Goal: Transaction & Acquisition: Register for event/course

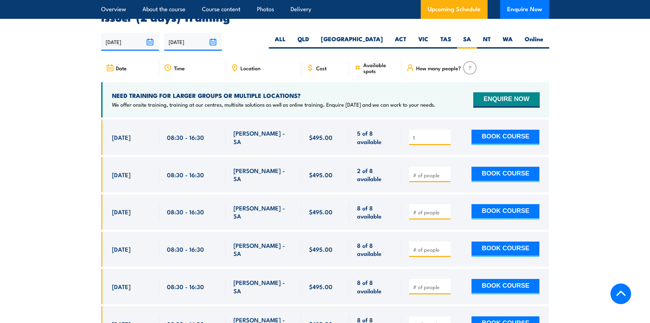
click at [444, 134] on input "1" at bounding box center [430, 137] width 35 height 7
type input "2"
click at [443, 134] on input "2" at bounding box center [430, 137] width 35 height 7
click at [491, 133] on button "BOOK COURSE" at bounding box center [505, 137] width 68 height 15
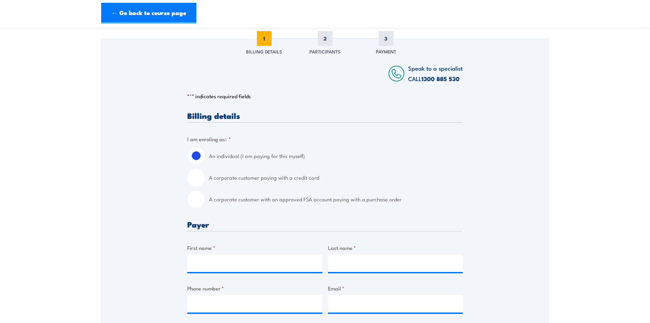
scroll to position [105, 0]
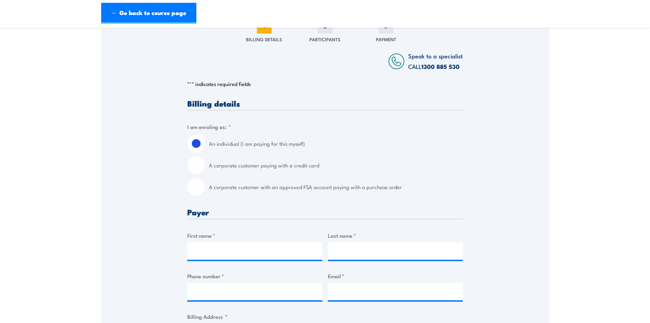
click at [196, 187] on input "A corporate customer with an approved FSA account paying with a purchase order" at bounding box center [195, 186] width 17 height 17
radio input "true"
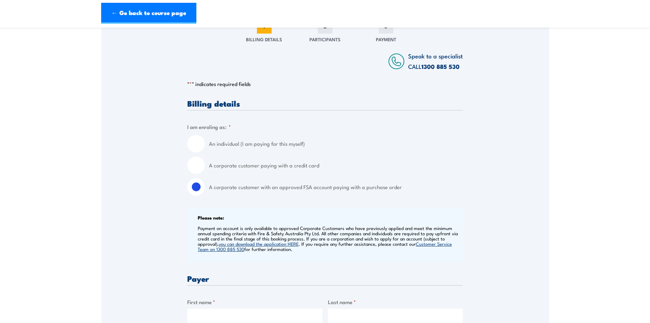
scroll to position [245, 0]
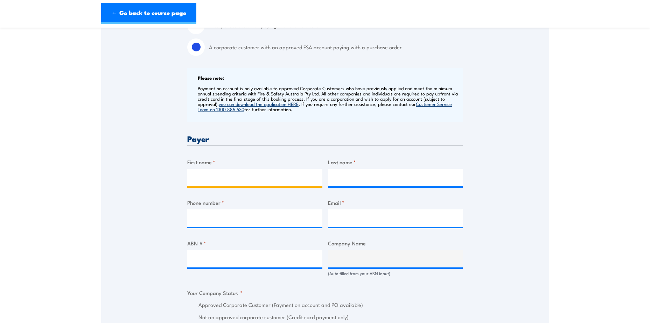
click at [215, 174] on input "First name *" at bounding box center [254, 177] width 135 height 17
type input "Colby"
type input "Jachmann"
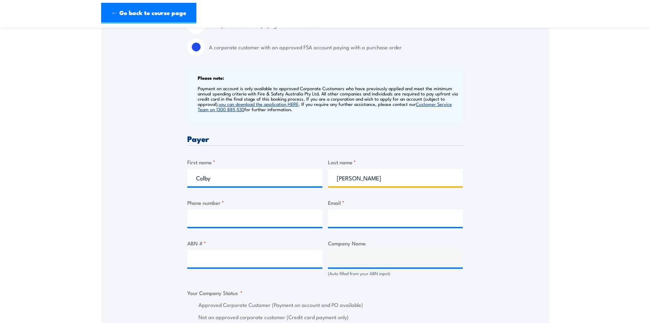
type input "0429496841"
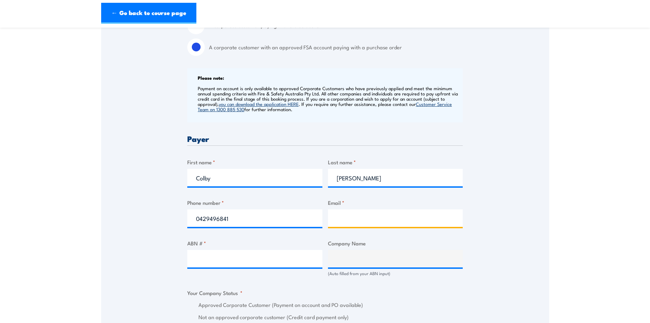
type input "Colby.Jachmann@liebherr.com"
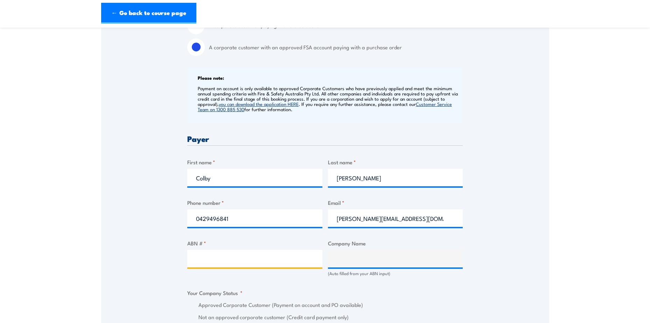
click at [218, 258] on input "ABN # *" at bounding box center [254, 258] width 135 height 17
click at [210, 258] on input "ABN # *" at bounding box center [254, 258] width 135 height 17
paste input "65 007 970 452"
type input "65 007 970 452"
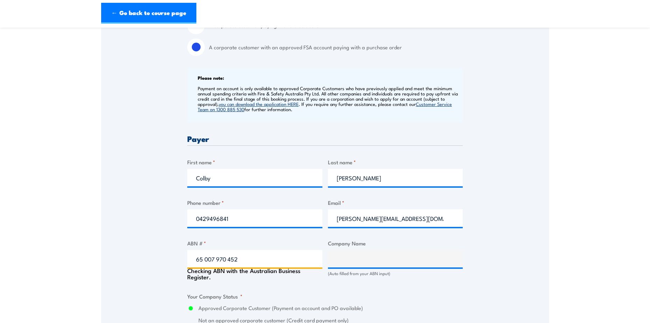
type input "LIEBHERR-AUSTRALIA PTY. LTD."
radio input "true"
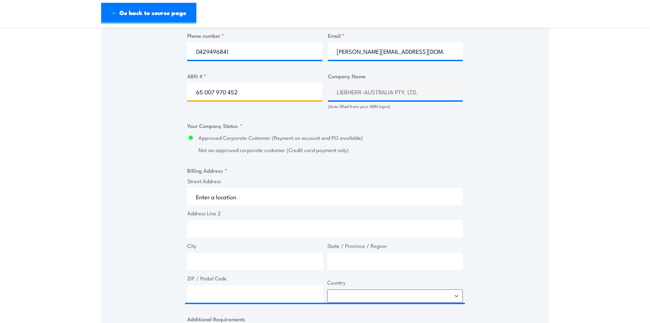
scroll to position [420, 0]
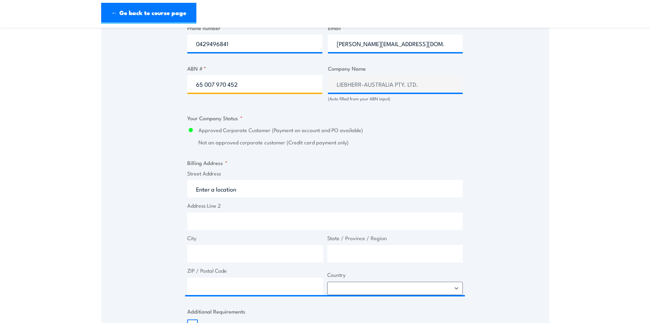
type input "65 007 970 452"
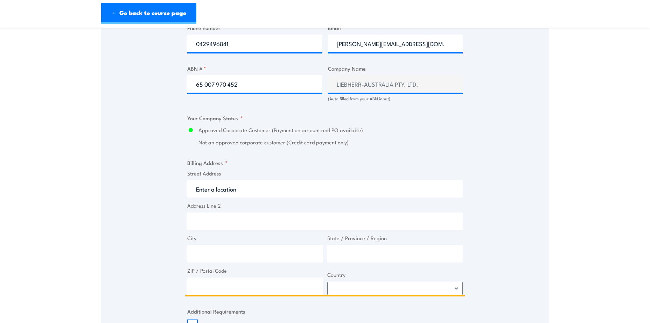
click at [244, 188] on input "Street Address" at bounding box center [324, 188] width 275 height 17
type input "Kesters Rd"
type input "Dr. Willi Liebherr Drive 1, Para Hills West SA 5096"
type input "Para Hills West"
type input "[GEOGRAPHIC_DATA]"
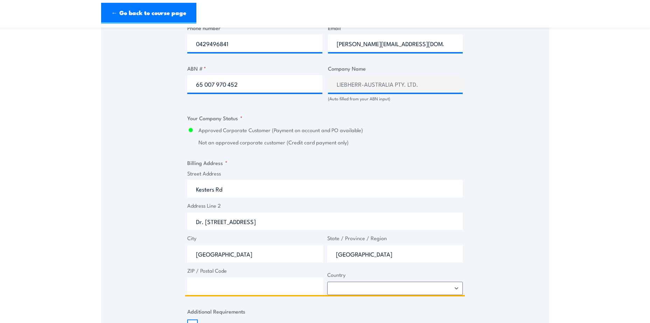
type input "5096"
select select "Australia"
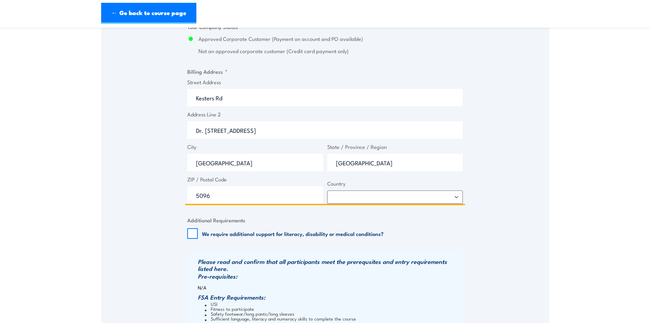
scroll to position [525, 0]
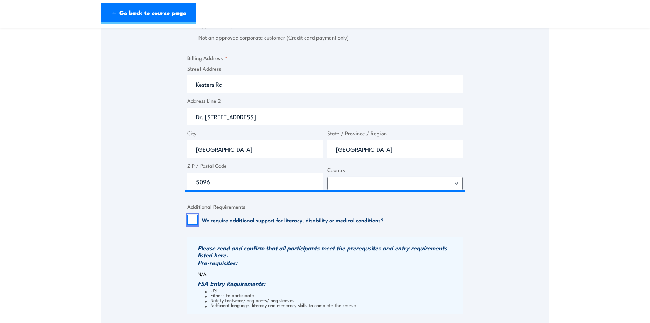
click at [192, 218] on input "We require additional support for literacy, disability or medical conditions?" at bounding box center [192, 220] width 10 height 10
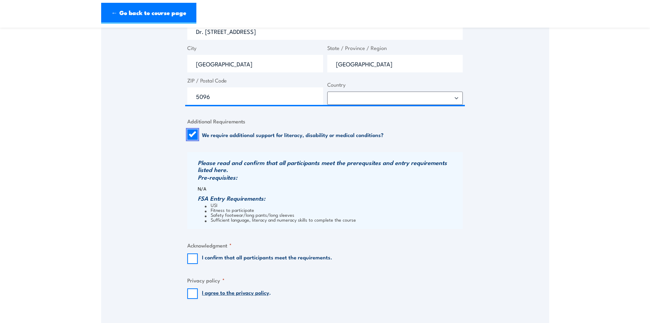
scroll to position [630, 0]
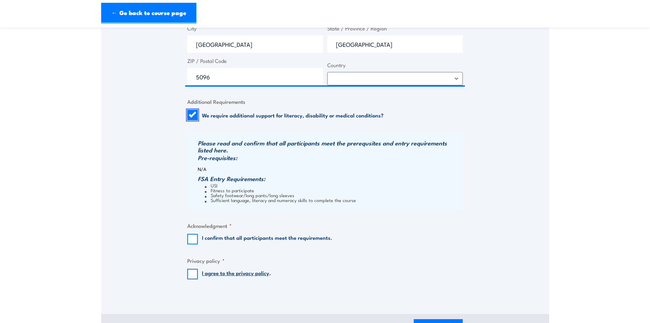
click at [195, 114] on input "We require additional support for literacy, disability or medical conditions?" at bounding box center [192, 115] width 10 height 10
checkbox input "false"
click at [191, 238] on input "I confirm that all participants meet the requirements." at bounding box center [192, 239] width 10 height 10
checkbox input "true"
click at [195, 276] on input "I agree to the privacy policy ." at bounding box center [192, 274] width 10 height 10
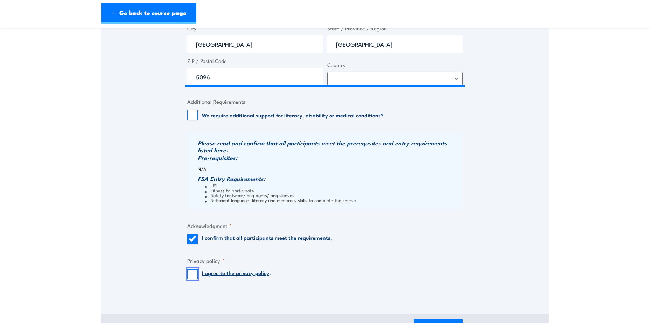
checkbox input "true"
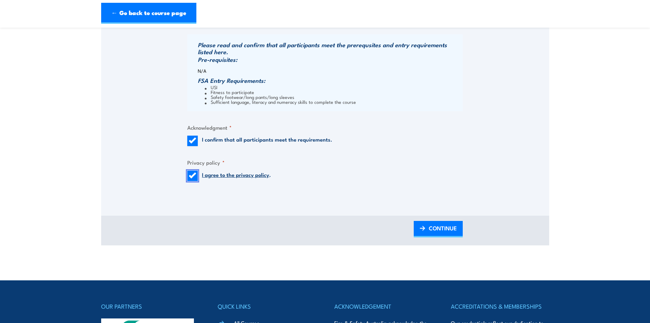
scroll to position [735, 0]
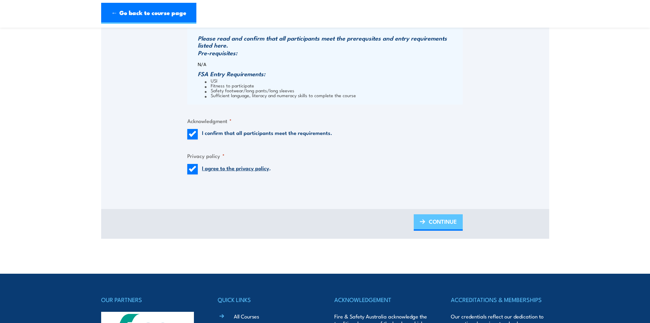
click at [443, 220] on span "CONTINUE" at bounding box center [443, 221] width 28 height 19
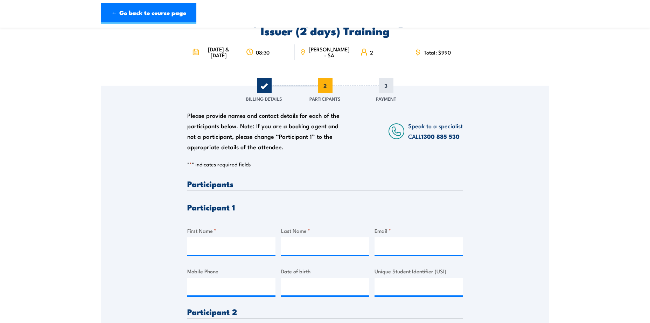
scroll to position [105, 0]
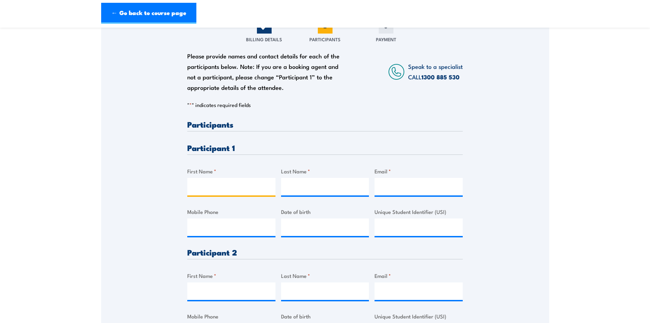
click at [244, 187] on input "First Name *" at bounding box center [231, 186] width 88 height 17
type input "Thomas"
type input "Pallot"
type input "thomaspallot541@gmail.com"
type input "0475089543"
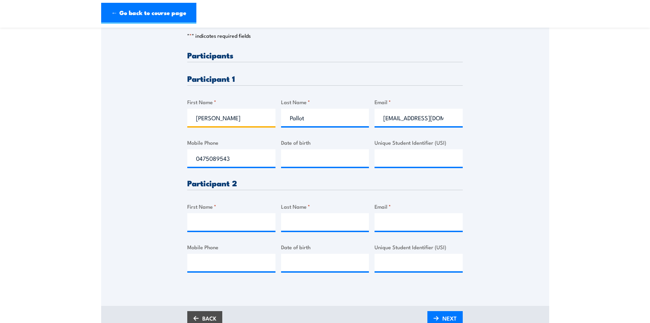
scroll to position [175, 0]
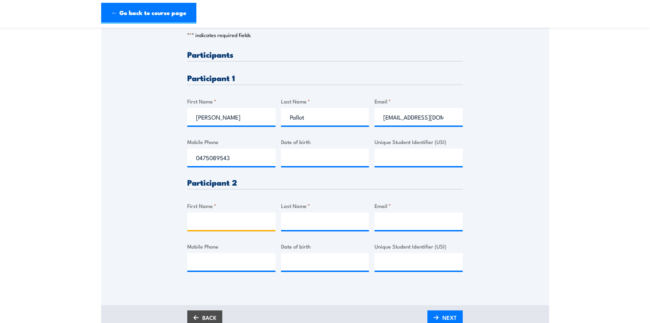
click at [237, 226] on input "First Name *" at bounding box center [231, 221] width 88 height 17
type input "Aedan"
type input "Ramage"
type input "aedanramage74@gmail.com"
type input "0466451046"
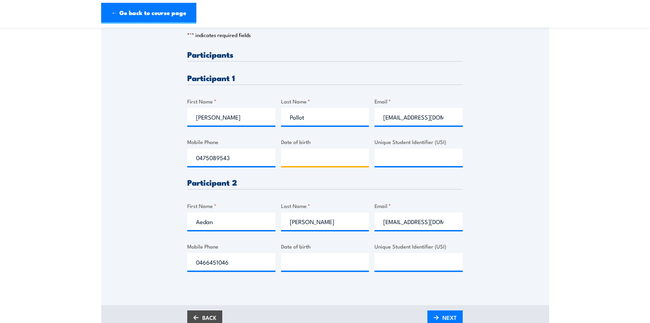
type input "__/__/____"
click at [297, 154] on input "__/__/____" at bounding box center [325, 157] width 88 height 17
click at [321, 164] on input "__/__/____" at bounding box center [325, 157] width 88 height 17
paste input "11/06/2003"
type input "11/06/2003"
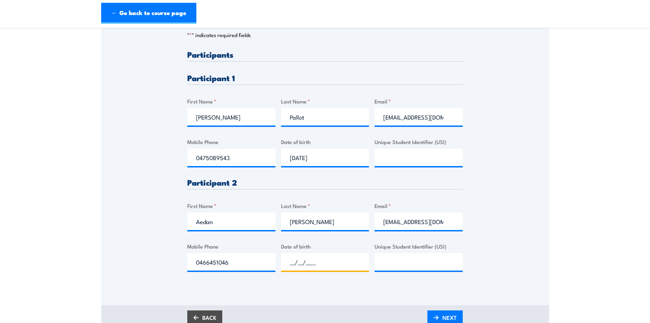
click at [300, 264] on input "__/__/____" at bounding box center [325, 261] width 88 height 17
type input "21/01/2000"
click at [402, 233] on div "Please provide names and contact details for each of the participants below. No…" at bounding box center [324, 166] width 275 height 233
click at [401, 154] on input "Unique Student Identifier (USI)" at bounding box center [418, 157] width 88 height 17
paste input "WG2PU5H4WM"
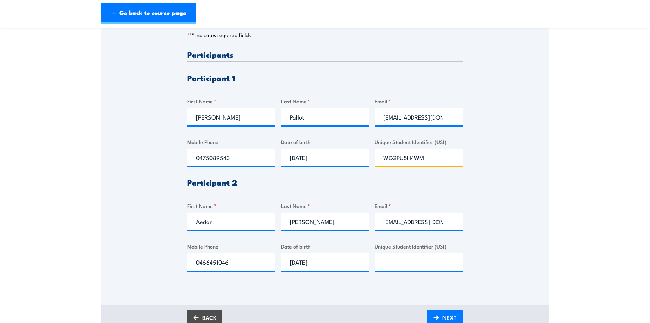
type input "WG2PU5H4WM"
click at [399, 257] on input "Unique Student Identifier (USI)" at bounding box center [418, 261] width 88 height 17
paste input "FQAVDTCDD3"
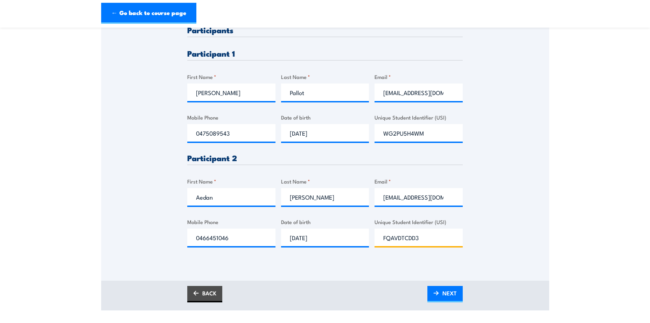
scroll to position [210, 0]
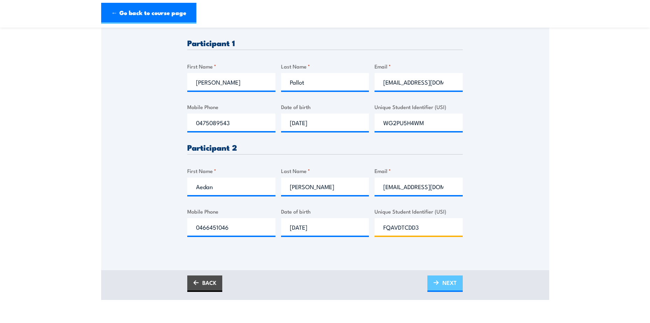
type input "FQAVDTCDD3"
click at [444, 283] on span "NEXT" at bounding box center [449, 283] width 14 height 19
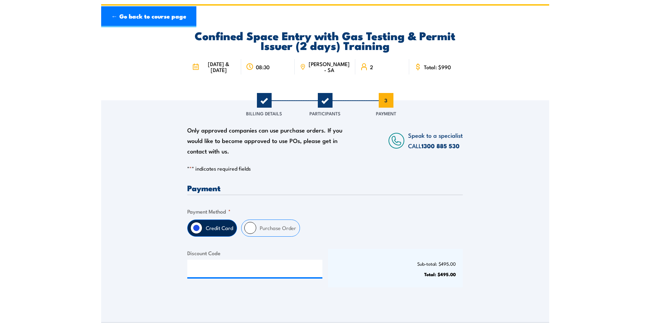
scroll to position [70, 0]
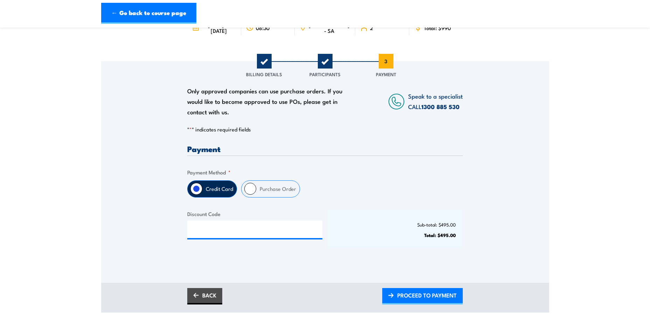
click at [257, 189] on label "Purchase Order" at bounding box center [277, 189] width 43 height 16
click at [256, 189] on input "Purchase Order" at bounding box center [250, 189] width 12 height 12
radio input "true"
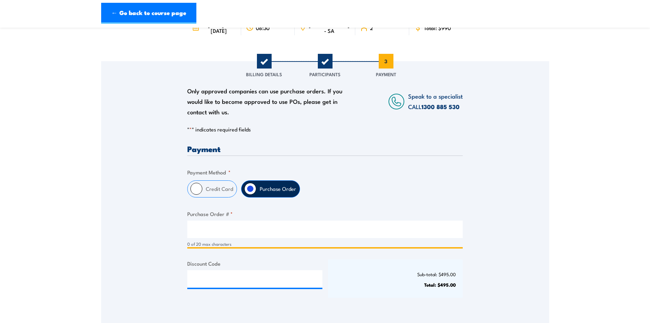
click at [241, 232] on input "Purchase Order # *" at bounding box center [324, 229] width 275 height 17
type input "TBC"
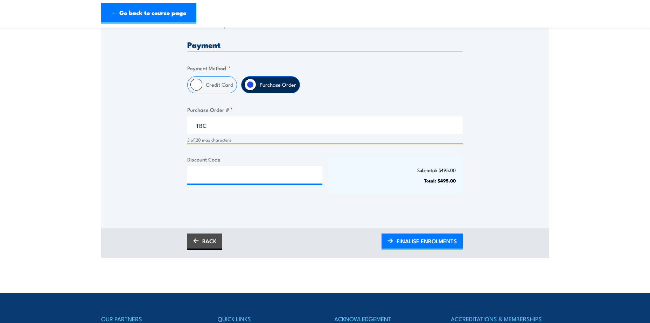
scroll to position [175, 0]
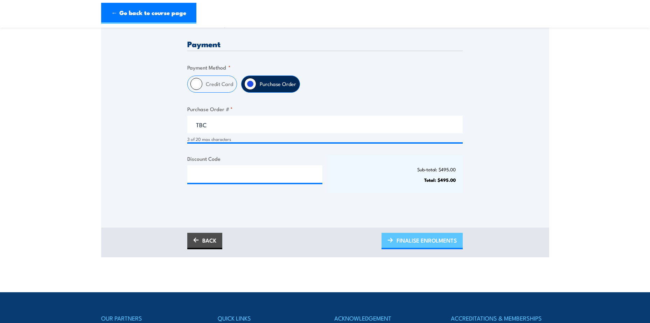
click at [433, 243] on span "FINALISE ENROLMENTS" at bounding box center [426, 240] width 60 height 19
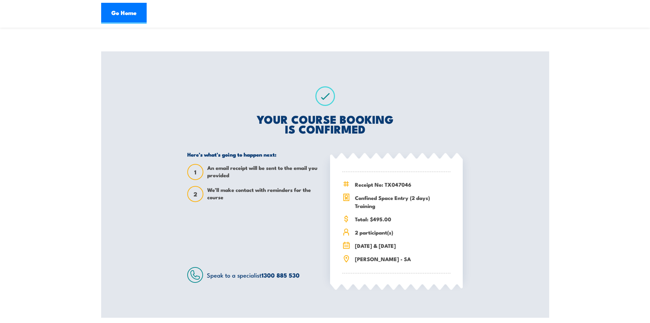
scroll to position [105, 0]
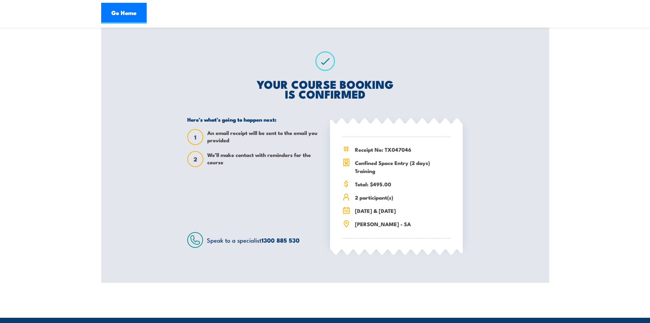
click at [578, 269] on section "Confined Space Entry (2 days) Training 08:30 2 1 2" at bounding box center [325, 106] width 650 height 353
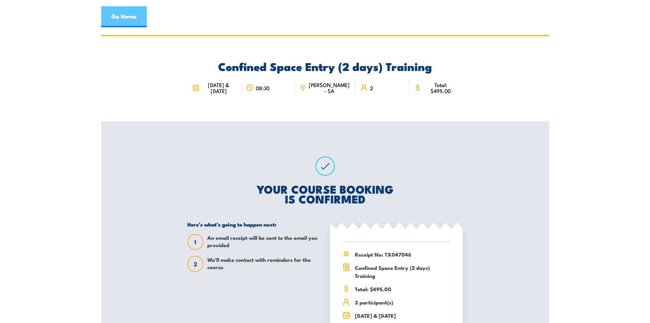
click at [110, 13] on link "Go Home" at bounding box center [123, 16] width 45 height 21
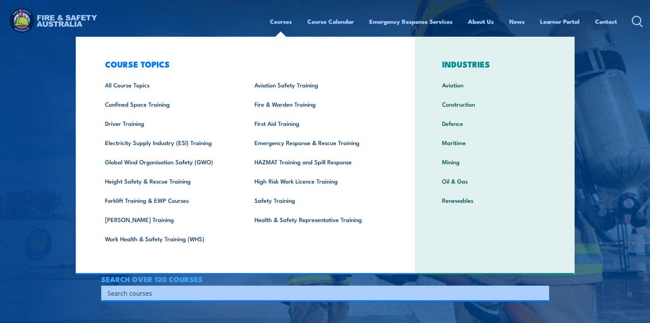
click at [282, 23] on link "Courses" at bounding box center [281, 21] width 22 height 19
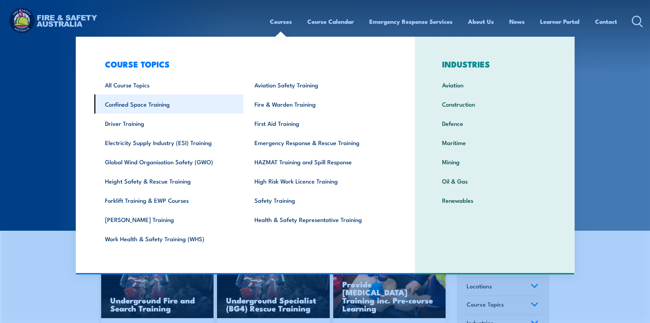
click at [126, 107] on link "Confined Space Training" at bounding box center [168, 103] width 149 height 19
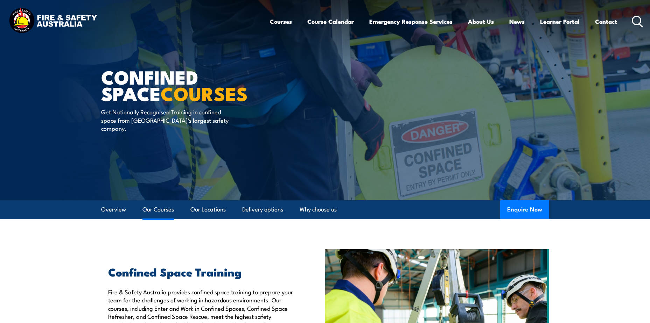
click at [162, 213] on link "Our Courses" at bounding box center [157, 210] width 31 height 19
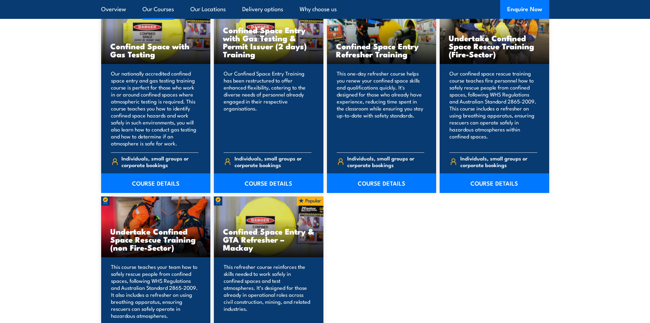
scroll to position [461, 0]
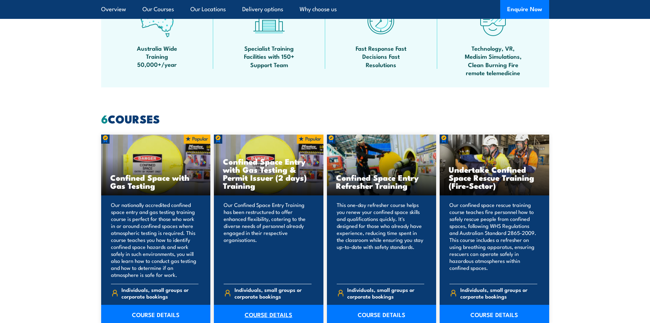
click at [259, 310] on link "COURSE DETAILS" at bounding box center [269, 315] width 110 height 20
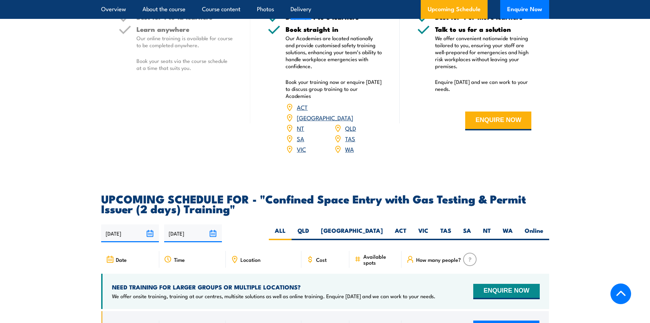
scroll to position [1225, 0]
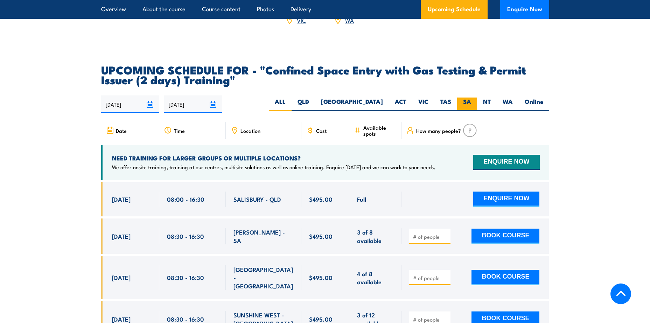
click at [464, 101] on label "SA" at bounding box center [467, 105] width 20 height 14
click at [471, 101] on input "SA" at bounding box center [473, 100] width 5 height 5
radio input "true"
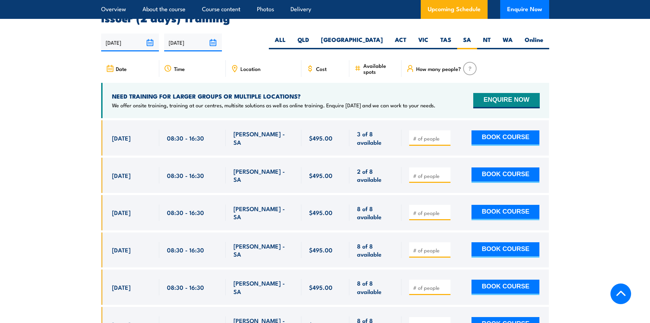
scroll to position [1287, 0]
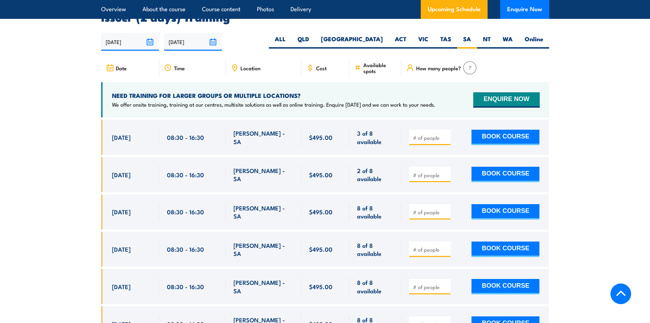
click at [431, 174] on input "number" at bounding box center [430, 175] width 35 height 7
click at [446, 172] on input "1" at bounding box center [430, 175] width 35 height 7
type input "2"
click at [446, 172] on input "2" at bounding box center [430, 175] width 35 height 7
click at [486, 172] on button "BOOK COURSE" at bounding box center [505, 174] width 68 height 15
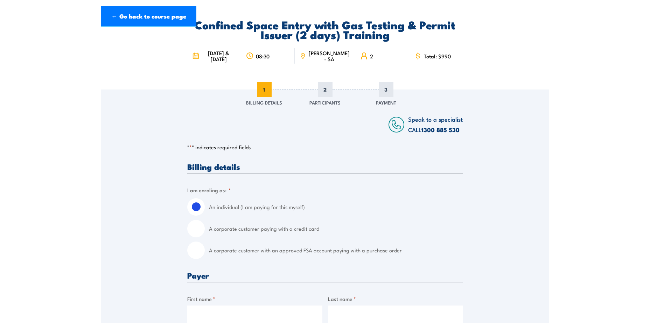
scroll to position [105, 0]
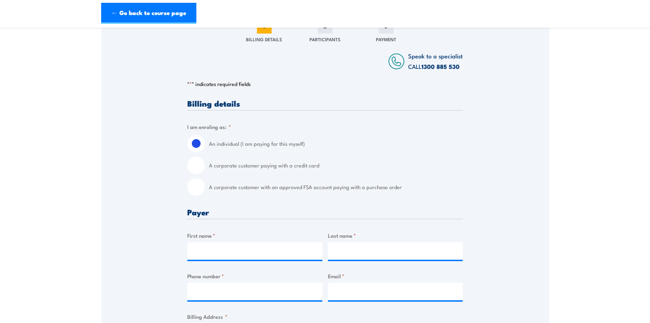
click at [195, 195] on input "A corporate customer with an approved FSA account paying with a purchase order" at bounding box center [195, 186] width 17 height 17
radio input "true"
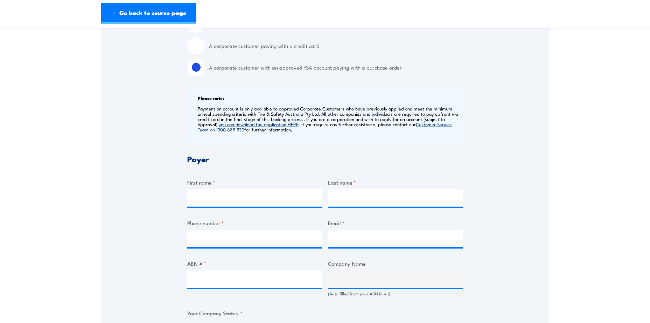
scroll to position [245, 0]
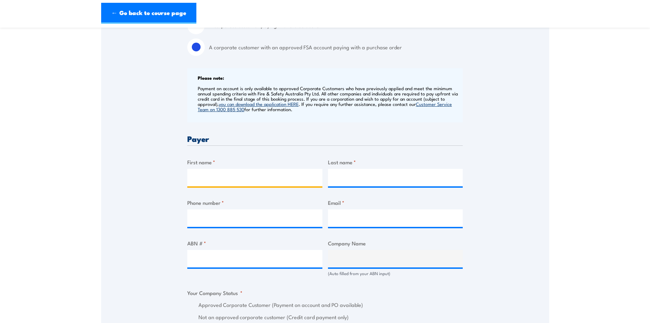
click at [218, 183] on input "First name *" at bounding box center [254, 177] width 135 height 17
type input "Cristian Galarza"
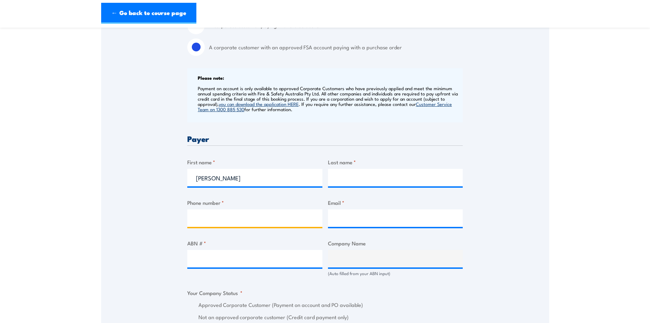
click at [226, 226] on input "Phone number *" at bounding box center [254, 218] width 135 height 17
click at [168, 232] on div "Speak to a specialist CALL 1300 885 530 CALL 1300 885 530 " * " indicates requi…" at bounding box center [325, 282] width 448 height 793
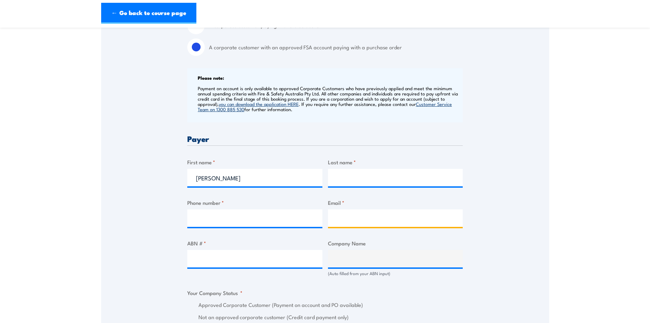
click at [361, 223] on input "Email *" at bounding box center [395, 218] width 135 height 17
paste input "cristian_galarza_06@hotmail.com"
type input "cristian_galarza_06@hotmail.com"
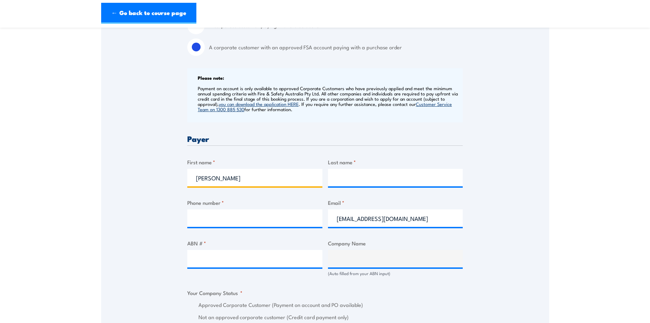
drag, startPoint x: 246, startPoint y: 184, endPoint x: 217, endPoint y: 188, distance: 29.6
click at [217, 187] on input "Cristian Galarza" at bounding box center [254, 177] width 135 height 17
type input "Cristian"
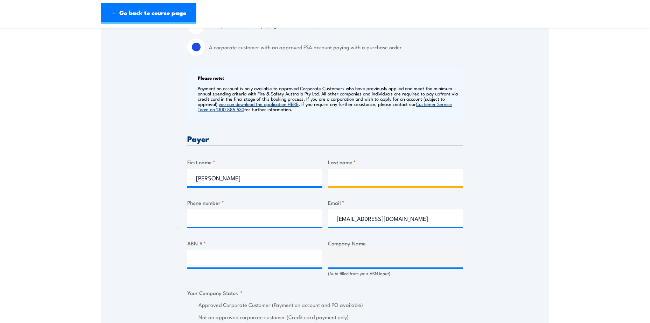
click at [374, 186] on input "Last name *" at bounding box center [395, 177] width 135 height 17
paste input "Galarza"
type input "Galarza"
click at [489, 230] on div "Speak to a specialist CALL [PHONE_NUMBER] CALL [PHONE_NUMBER] " * " indicates r…" at bounding box center [325, 282] width 448 height 793
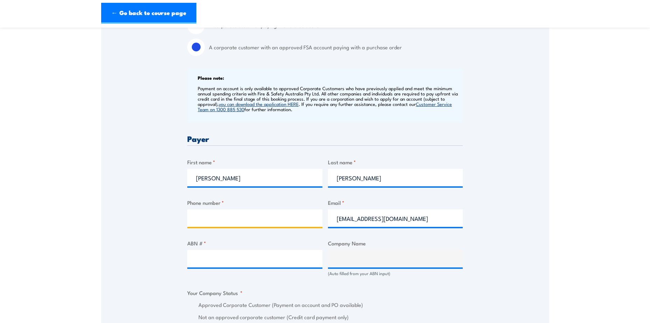
click at [244, 219] on input "Phone number *" at bounding box center [254, 218] width 135 height 17
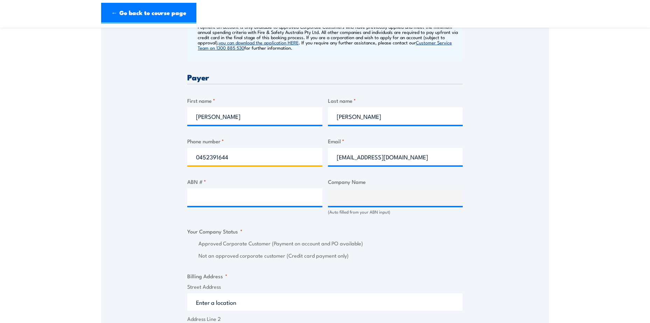
scroll to position [315, 0]
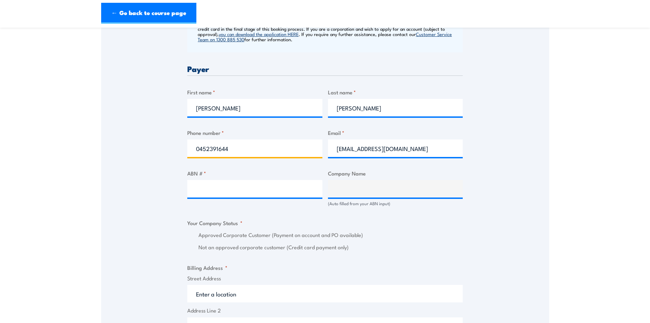
type input "0452391644"
click at [220, 197] on input "ABN # *" at bounding box center [254, 188] width 135 height 17
click at [247, 198] on input "ABN # *" at bounding box center [254, 188] width 135 height 17
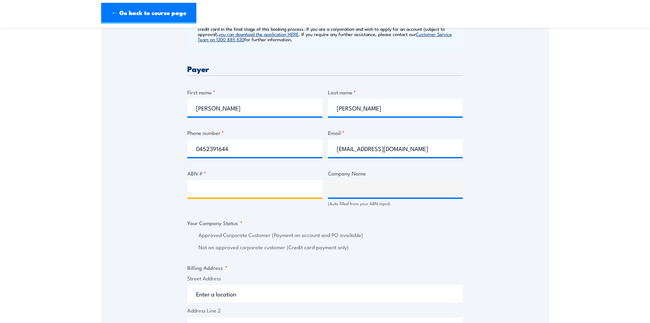
paste input "65 007 970 452"
type input "65 007 970 452"
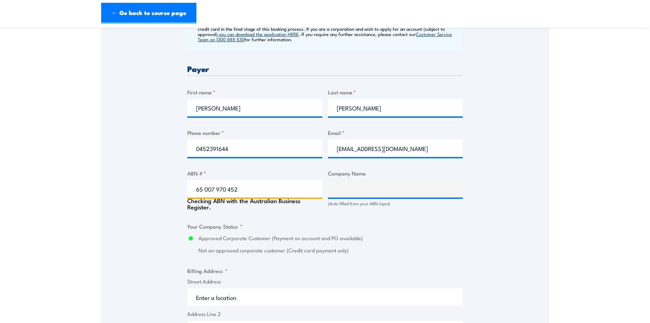
type input "LIEBHERR-AUSTRALIA PTY. LTD."
radio input "true"
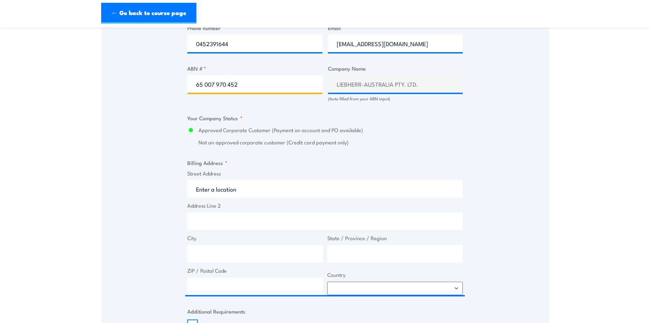
scroll to position [455, 0]
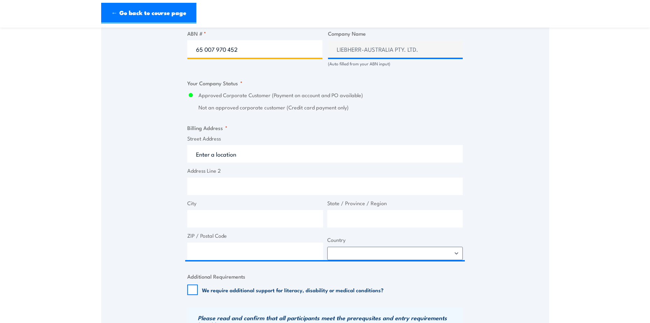
type input "65 007 970 452"
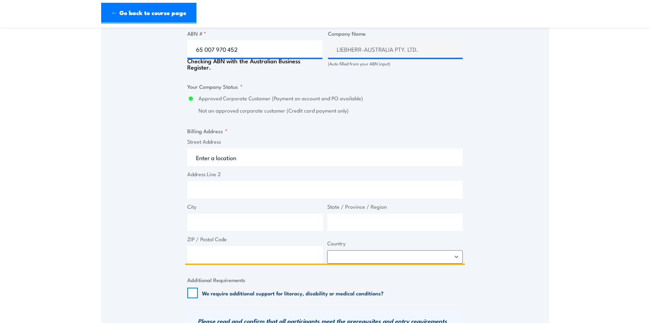
click at [249, 162] on input "Street Address" at bounding box center [324, 157] width 275 height 17
type input "Kesters Rd"
type input "Dr. Willi Liebherr Drive 1, Para Hills West SA 5096"
type input "Para Hills West"
type input "South Australia"
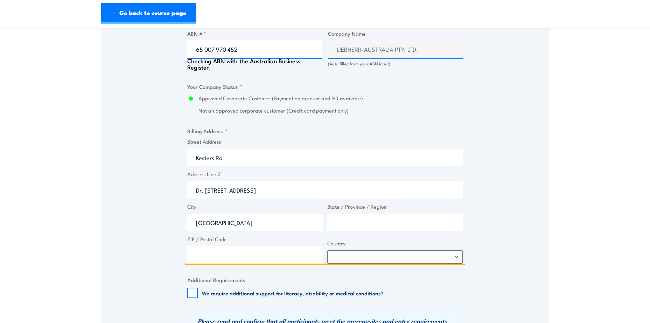
type input "5096"
select select "Australia"
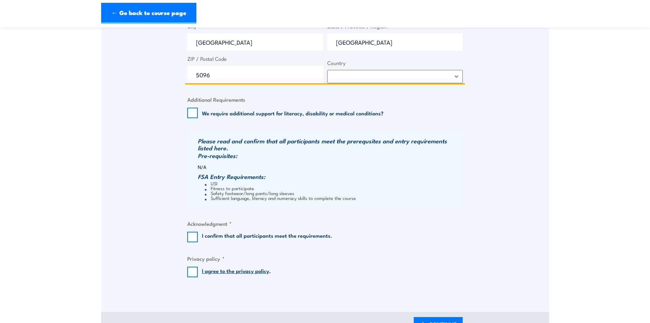
scroll to position [665, 0]
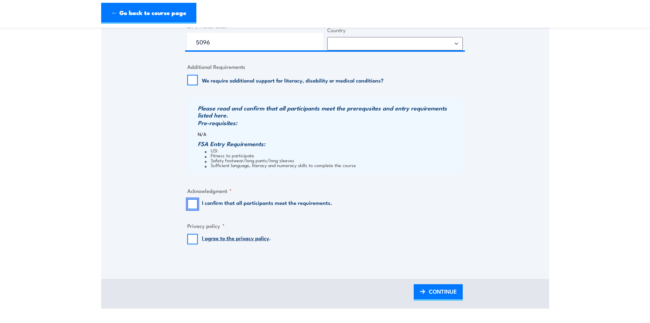
click at [196, 209] on input "I confirm that all participants meet the requirements." at bounding box center [192, 204] width 10 height 10
checkbox input "true"
click at [196, 244] on input "I agree to the privacy policy ." at bounding box center [192, 239] width 10 height 10
checkbox input "true"
click at [428, 301] on link "CONTINUE" at bounding box center [438, 293] width 49 height 16
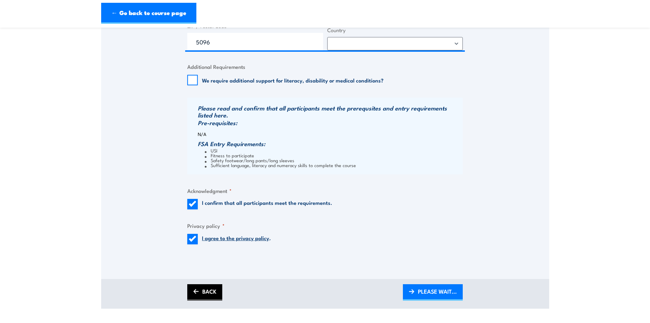
click at [199, 301] on link "BACK" at bounding box center [204, 293] width 35 height 16
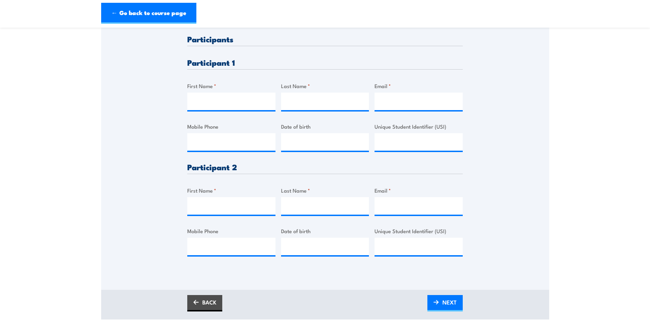
scroll to position [175, 0]
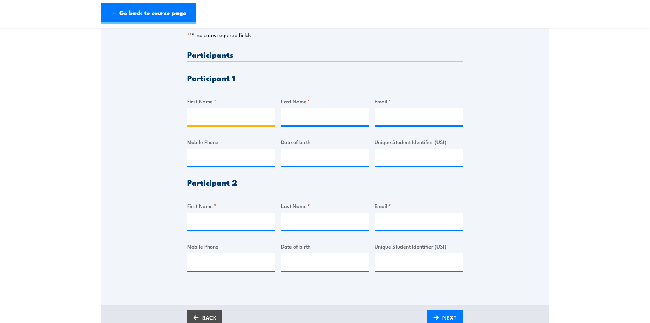
click at [230, 122] on input "First Name *" at bounding box center [231, 116] width 88 height 17
type input "Cristian"
type input "Galarza"
type input "cristian_galarza_06@hotmail.com"
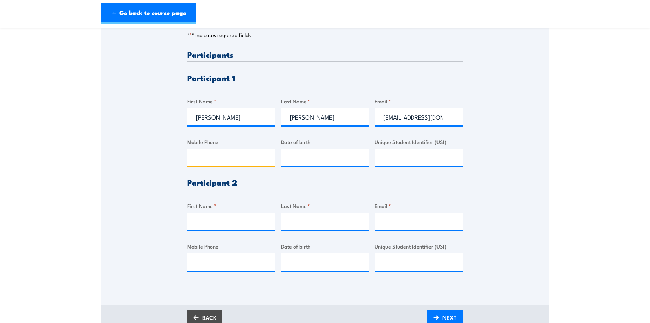
type input "0452391644"
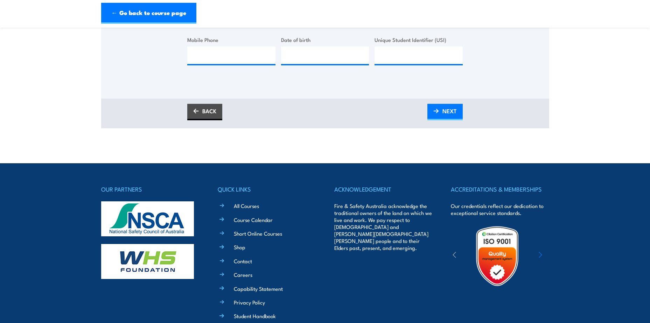
scroll to position [381, 0]
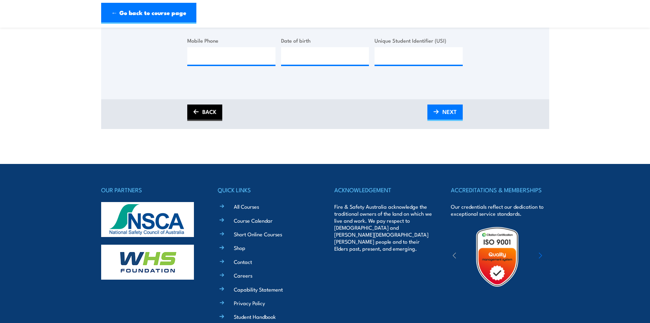
click at [208, 121] on link "BACK" at bounding box center [204, 113] width 35 height 16
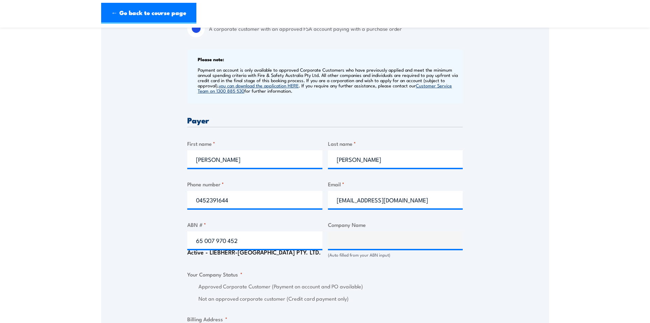
scroll to position [280, 0]
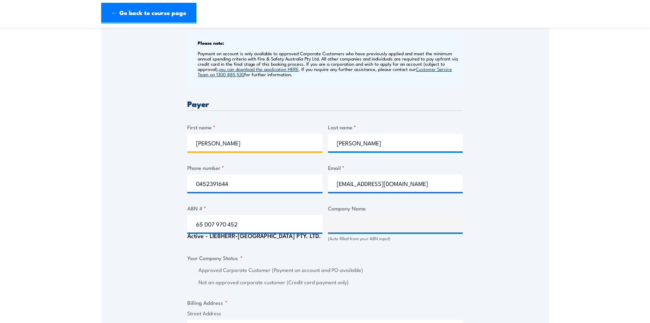
click at [230, 152] on input "Cristian" at bounding box center [254, 142] width 135 height 17
type input "C"
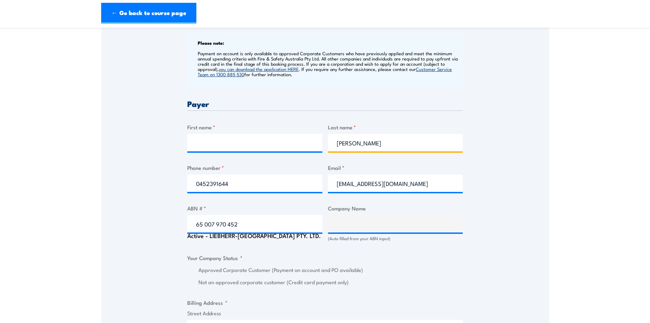
drag, startPoint x: 363, startPoint y: 153, endPoint x: 292, endPoint y: 156, distance: 71.1
click at [292, 156] on div "Billing details I am enroling as: * An individual (I am paying for this myself)…" at bounding box center [324, 282] width 275 height 717
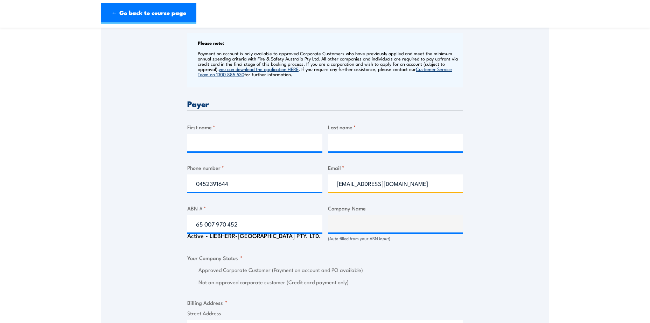
drag, startPoint x: 431, startPoint y: 192, endPoint x: 243, endPoint y: 194, distance: 189.0
click at [243, 194] on div "Billing details I am enroling as: * An individual (I am paying for this myself)…" at bounding box center [324, 282] width 275 height 717
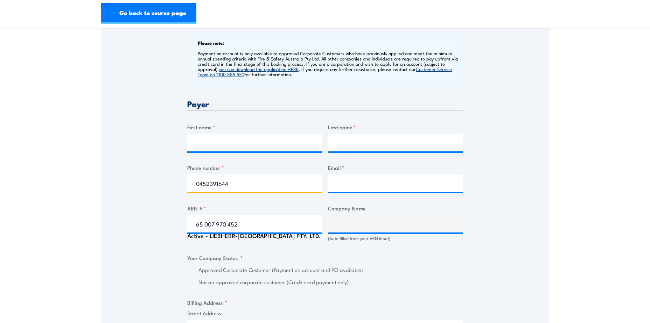
drag, startPoint x: 225, startPoint y: 192, endPoint x: 169, endPoint y: 193, distance: 56.3
click at [169, 193] on div "Speak to a specialist CALL 1300 885 530 CALL 1300 885 530 " * " indicates requi…" at bounding box center [325, 247] width 448 height 793
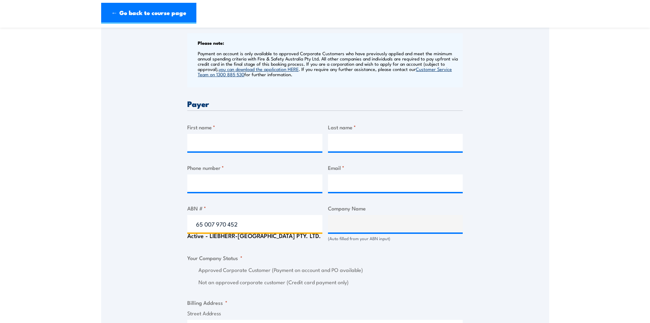
drag, startPoint x: 242, startPoint y: 232, endPoint x: 157, endPoint y: 233, distance: 85.4
click at [157, 234] on div "Speak to a specialist CALL 1300 885 530 CALL 1300 885 530 " * " indicates requi…" at bounding box center [325, 247] width 448 height 793
click at [212, 226] on input "ABN # *" at bounding box center [254, 223] width 135 height 17
paste input "65 007 970 452"
type input "65 007 970 452"
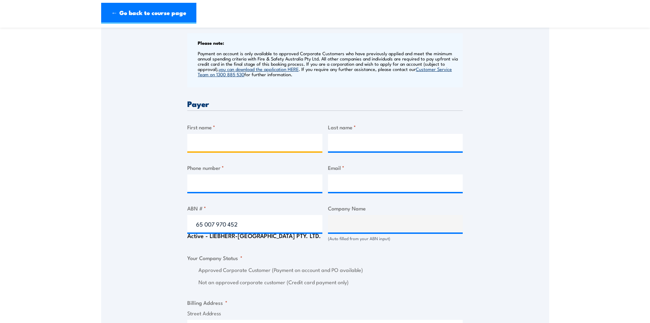
click at [215, 145] on input "First name *" at bounding box center [254, 142] width 135 height 17
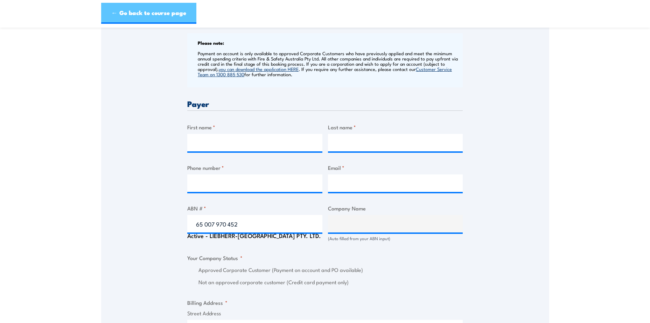
click at [130, 12] on link "← Go back to course page" at bounding box center [148, 13] width 95 height 21
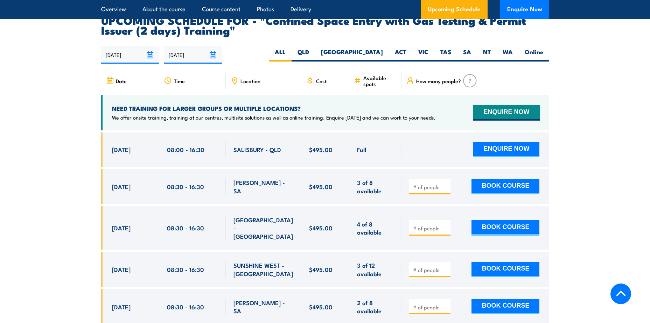
scroll to position [1287, 0]
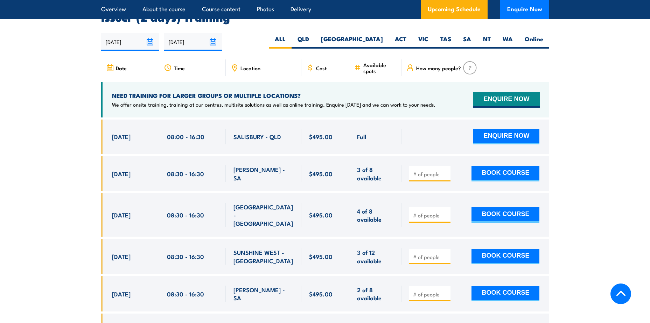
click at [413, 174] on span at bounding box center [430, 174] width 36 height 8
click at [444, 171] on input "1" at bounding box center [430, 174] width 35 height 7
type input "2"
click at [444, 171] on input "2" at bounding box center [430, 174] width 35 height 7
click at [527, 171] on button "BOOK COURSE" at bounding box center [505, 173] width 68 height 15
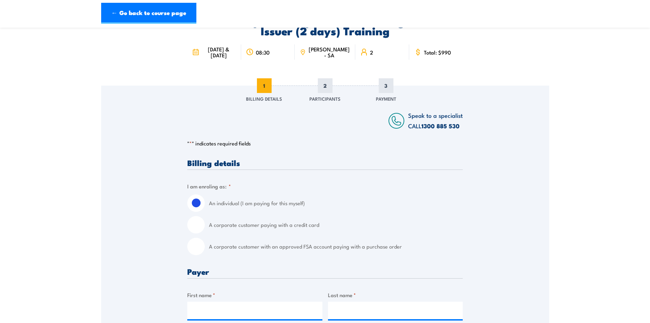
scroll to position [35, 0]
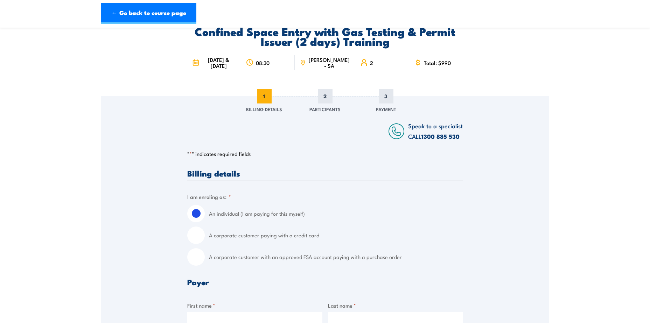
click at [200, 256] on input "A corporate customer with an approved FSA account paying with a purchase order" at bounding box center [195, 256] width 17 height 17
radio input "true"
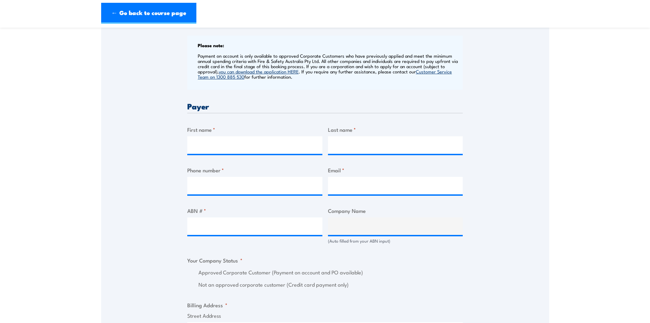
scroll to position [280, 0]
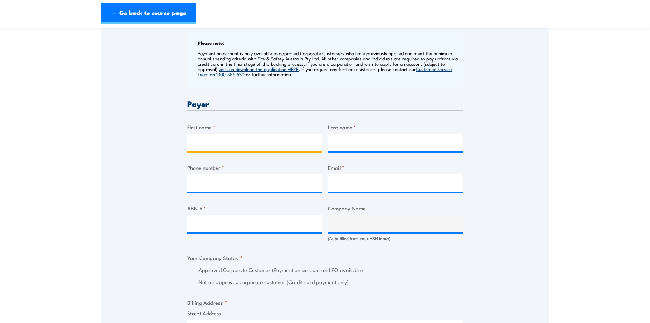
click at [218, 142] on input "First name *" at bounding box center [254, 142] width 135 height 17
type input "CJ"
type input "Colby Jachmann"
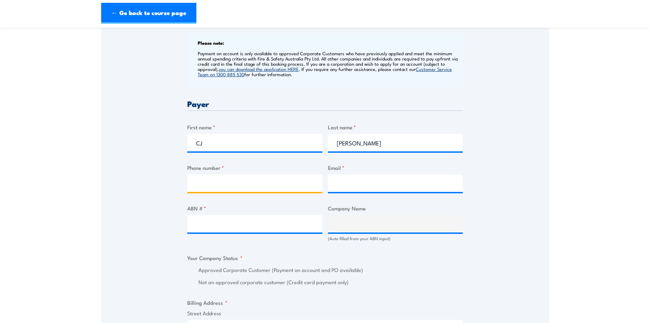
type input "0429496841"
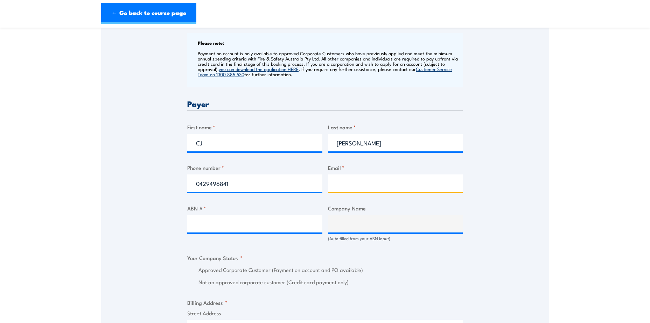
type input "Colby.Jachmann@liebherr.com"
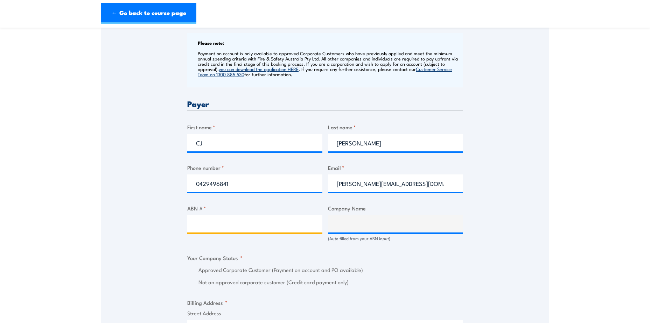
click at [220, 228] on input "ABN # *" at bounding box center [254, 223] width 135 height 17
paste input "65 007 970 452"
type input "65 007 970 452"
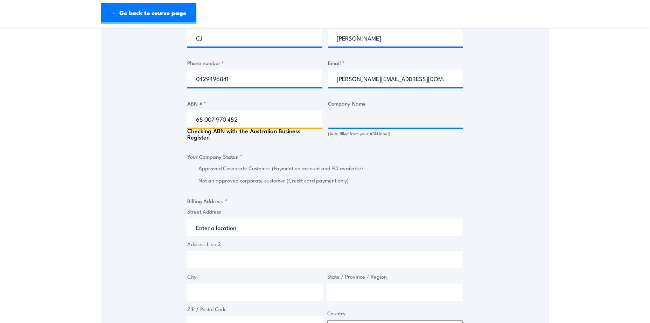
scroll to position [490, 0]
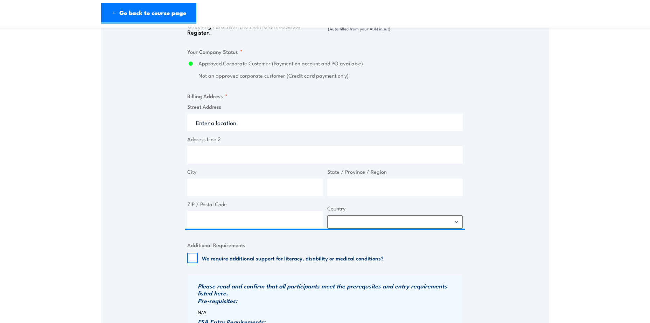
type input "LIEBHERR-AUSTRALIA PTY. LTD."
radio input "true"
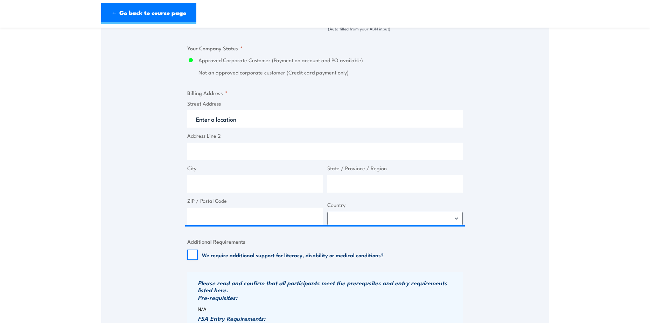
type input "65 007 970 452"
click at [243, 120] on input "Street Address" at bounding box center [324, 118] width 275 height 17
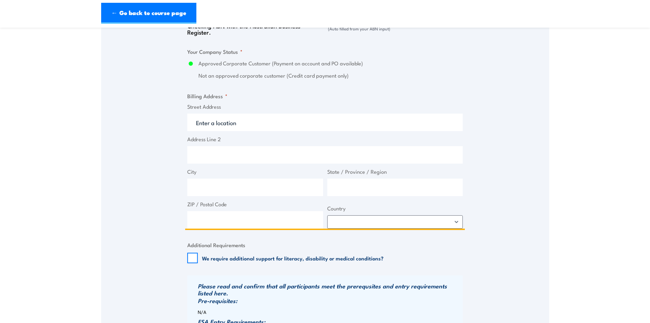
type input "Kesters Rd"
type input "Dr. [STREET_ADDRESS]"
type input "Para Hills West"
type input "South Australia"
type input "5096"
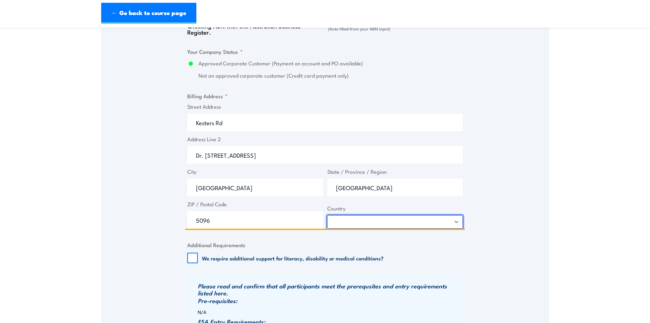
select select "Australia"
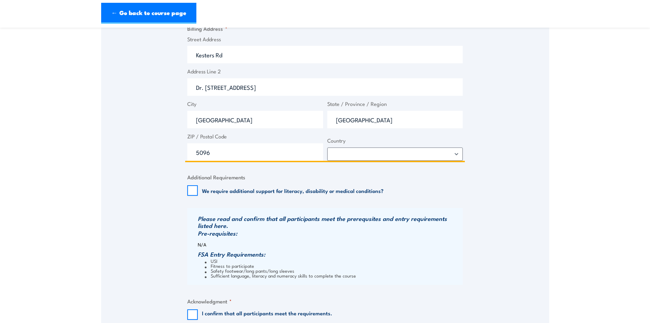
scroll to position [630, 0]
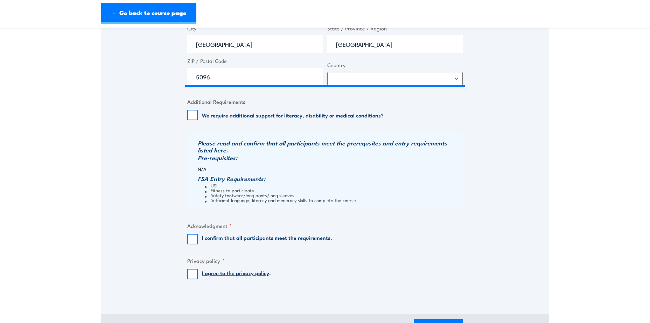
click at [195, 271] on input "I agree to the privacy policy ." at bounding box center [192, 274] width 10 height 10
checkbox input "true"
click at [191, 237] on input "I confirm that all participants meet the requirements." at bounding box center [192, 239] width 10 height 10
checkbox input "true"
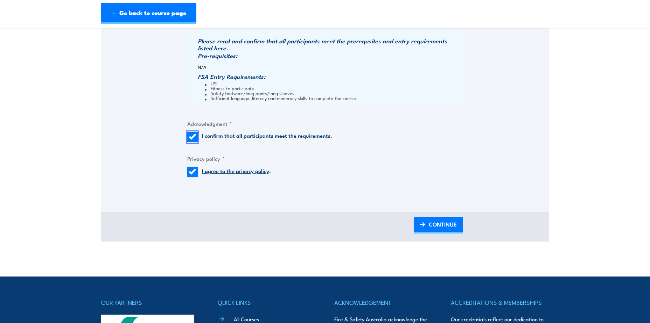
scroll to position [735, 0]
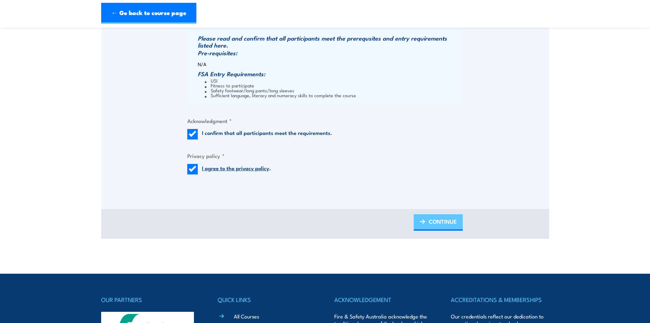
click at [434, 221] on span "CONTINUE" at bounding box center [443, 221] width 28 height 19
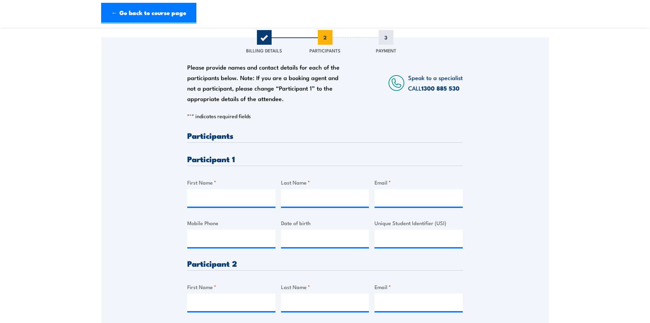
scroll to position [105, 0]
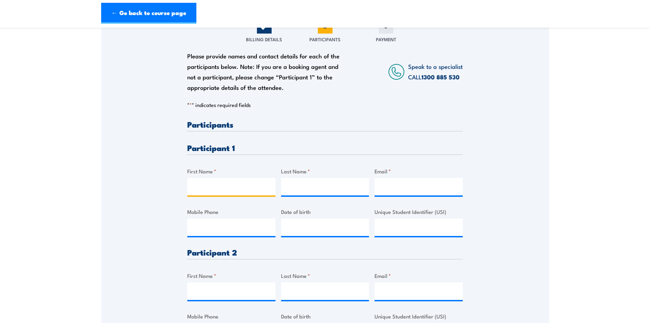
click at [221, 188] on input "First Name *" at bounding box center [231, 186] width 88 height 17
type input "Cristian"
type input "Galarza"
type input "cristian_galarza_06@hotmail.com"
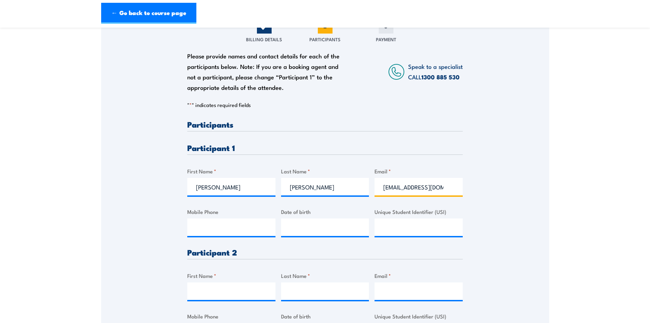
type input "0452391644"
type input "__/__/____"
click at [302, 233] on input "__/__/____" at bounding box center [325, 227] width 88 height 17
click at [289, 234] on input "__/__/____" at bounding box center [325, 227] width 88 height 17
paste input "30/71/989"
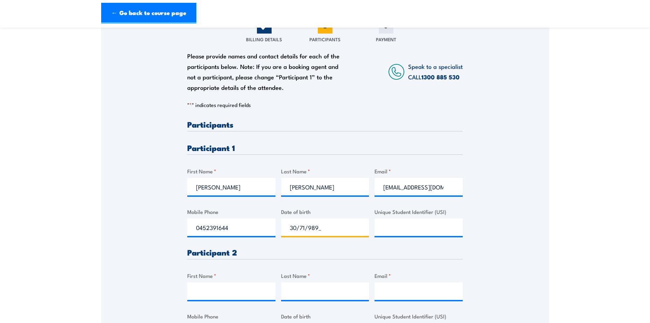
type input "30/71/989_"
type input "__/__/____"
click at [395, 229] on input "Unique Student Identifier (USI)" at bounding box center [418, 227] width 88 height 17
paste input "RTPGL22F4B"
type input "RTPGL22F4B"
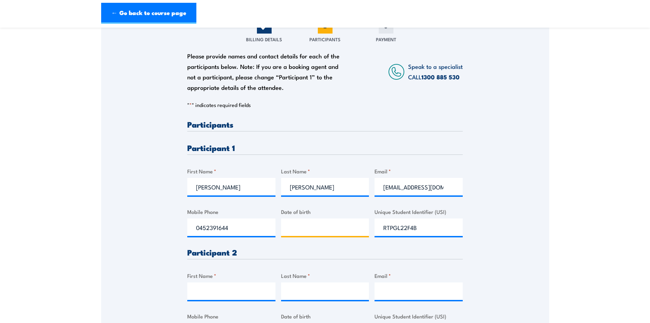
type input "__/__/____"
click at [314, 222] on input "__/__/____" at bounding box center [325, 227] width 88 height 17
click at [326, 233] on input "__/__/____" at bounding box center [325, 227] width 88 height 17
paste input "30/71/989"
click at [308, 228] on input "30/71/989_" at bounding box center [325, 227] width 88 height 17
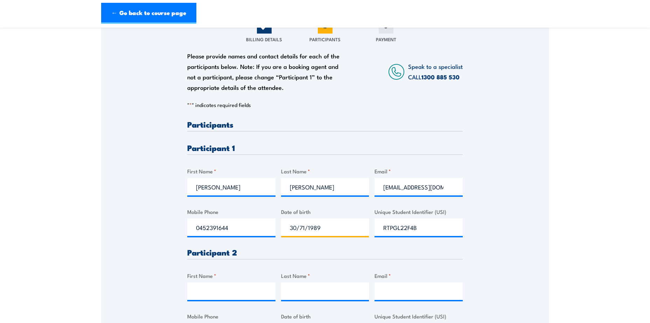
click at [295, 229] on input "30/71/1989" at bounding box center [325, 227] width 88 height 17
click at [304, 227] on input "03/71/1989" at bounding box center [325, 227] width 88 height 17
type input "03/07/1989"
click at [339, 254] on h3 "Participant 2" at bounding box center [324, 252] width 275 height 8
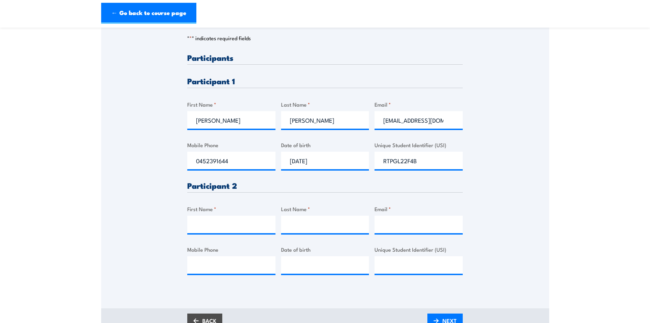
scroll to position [175, 0]
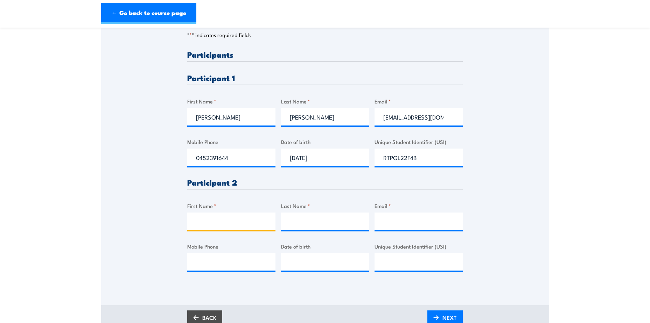
click at [252, 223] on input "First Name *" at bounding box center [231, 221] width 88 height 17
type input "Soloman"
click at [304, 226] on input "Last Name *" at bounding box center [325, 221] width 88 height 17
type input "Farrell"
type input "__/__/____"
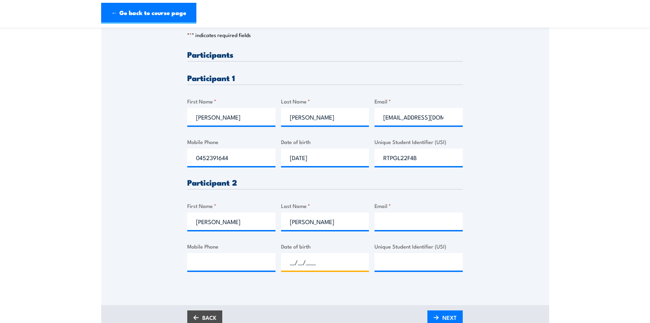
click at [310, 258] on input "__/__/____" at bounding box center [325, 261] width 88 height 17
type input "__/__/____"
click at [403, 264] on input "Unique Student Identifier (USI)" at bounding box center [418, 261] width 88 height 17
paste input "QLSNBLPBNV"
type input "QLSNBLPBNV"
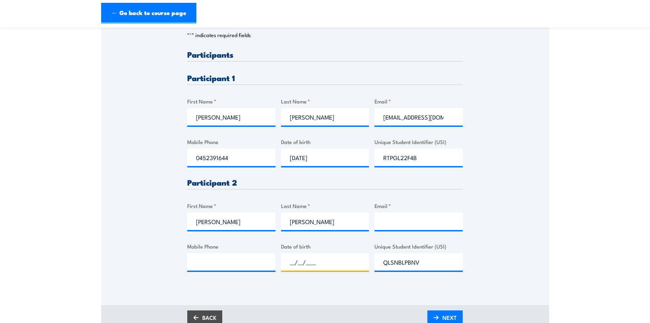
click at [301, 262] on input "__/__/____" at bounding box center [325, 261] width 88 height 17
paste input "10/06/2007"
type input "10/06/2007"
click at [216, 260] on input "Mobile Phone" at bounding box center [231, 261] width 88 height 17
click at [233, 289] on div "Please provide names and contact details for each of the participants below. No…" at bounding box center [325, 130] width 448 height 349
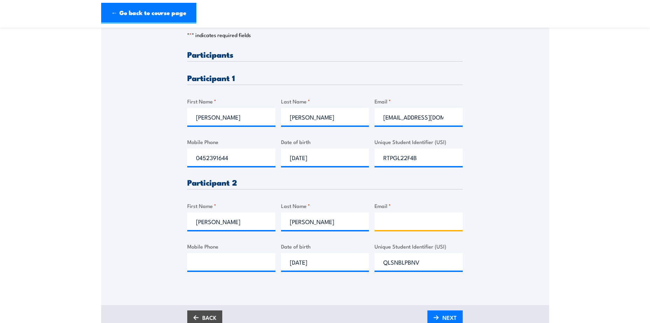
click at [430, 225] on input "Email *" at bounding box center [418, 221] width 88 height 17
paste input "sfarrellfofana@gmail.com"
type input "sfarrellfofana@gmail.com"
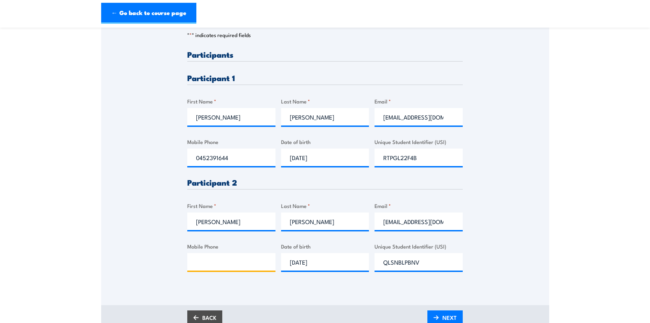
click at [239, 266] on input "Mobile Phone" at bounding box center [231, 261] width 88 height 17
paste input "0491 611 204"
type input "0491 611 204"
click at [452, 319] on span "NEXT" at bounding box center [449, 318] width 14 height 19
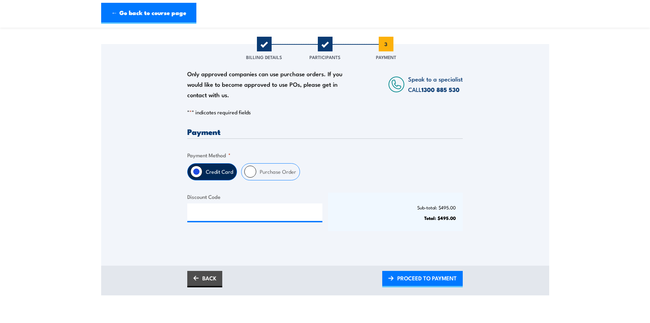
scroll to position [105, 0]
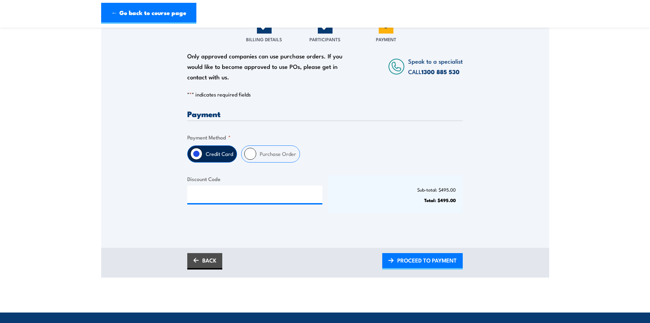
click at [254, 158] on input "Purchase Order" at bounding box center [250, 154] width 12 height 12
radio input "true"
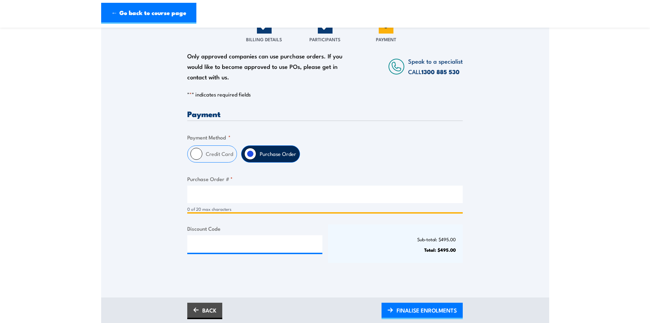
click at [238, 196] on input "Purchase Order # *" at bounding box center [324, 194] width 275 height 17
type input "TBC"
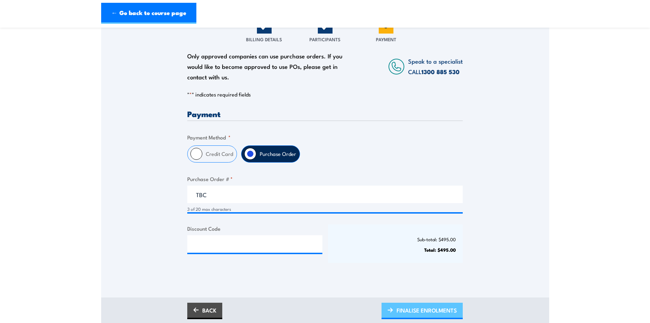
click at [422, 315] on span "FINALISE ENROLMENTS" at bounding box center [426, 310] width 60 height 19
click at [422, 312] on span "PLEASE WAIT..." at bounding box center [437, 310] width 39 height 19
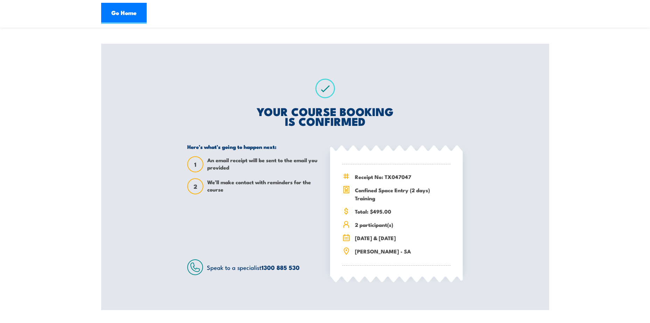
scroll to position [105, 0]
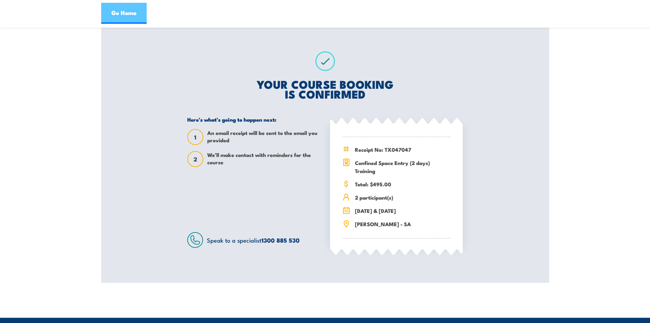
click at [115, 6] on link "Go Home" at bounding box center [123, 13] width 45 height 21
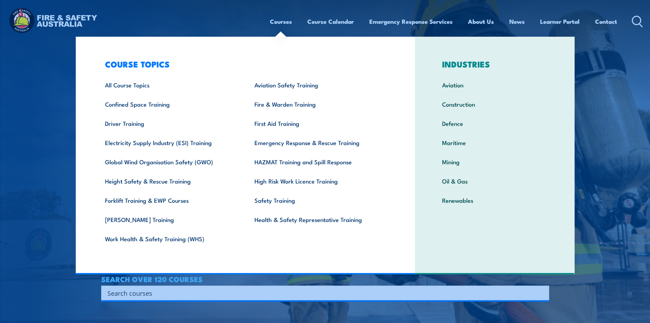
click at [272, 24] on link "Courses" at bounding box center [281, 21] width 22 height 19
click at [165, 104] on link "Confined Space Training" at bounding box center [168, 103] width 149 height 19
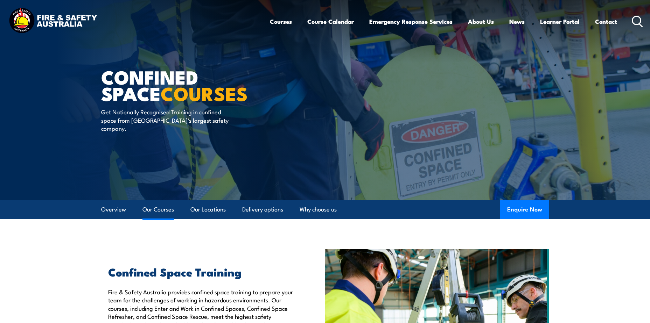
click at [150, 207] on link "Our Courses" at bounding box center [157, 210] width 31 height 19
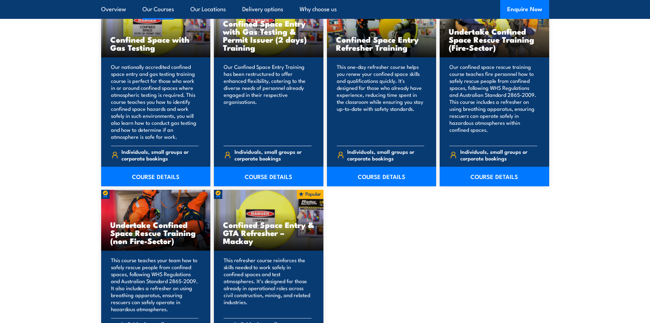
scroll to position [601, 0]
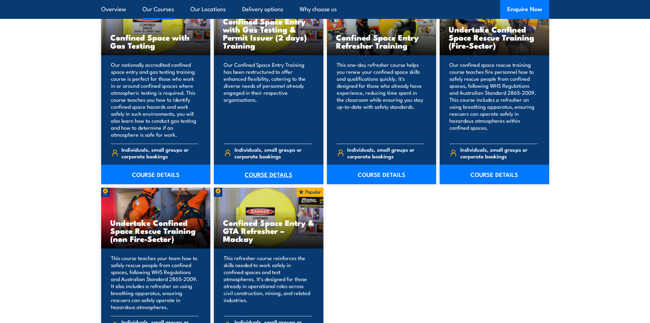
click at [273, 175] on link "COURSE DETAILS" at bounding box center [269, 175] width 110 height 20
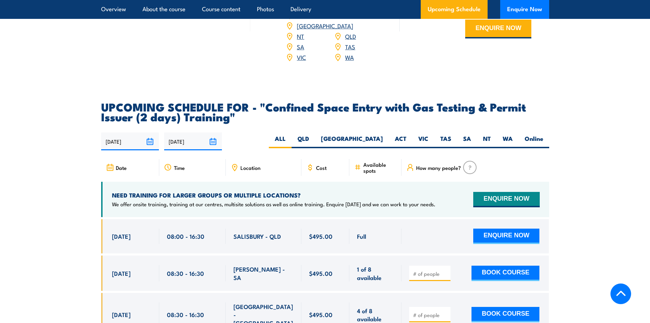
scroll to position [1190, 0]
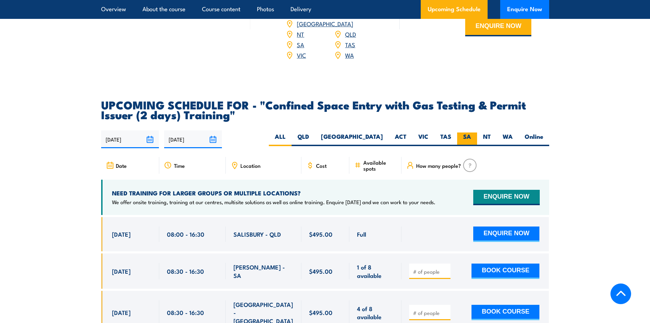
click at [472, 135] on label "SA" at bounding box center [467, 140] width 20 height 14
click at [472, 135] on input "SA" at bounding box center [473, 135] width 5 height 5
radio input "true"
click at [463, 138] on label "SA" at bounding box center [467, 140] width 20 height 14
click at [471, 137] on input "SA" at bounding box center [473, 135] width 5 height 5
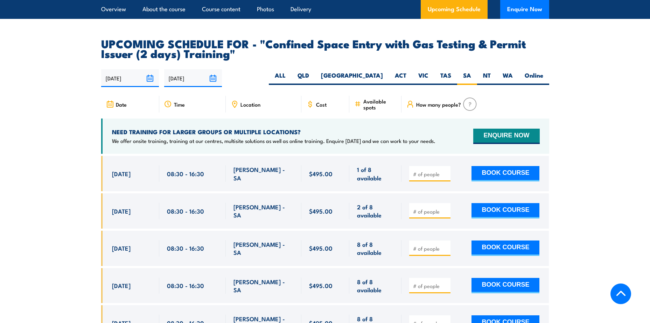
scroll to position [1287, 0]
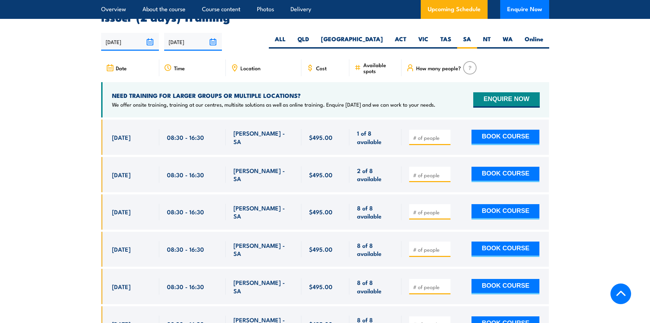
click at [438, 211] on input "number" at bounding box center [430, 212] width 35 height 7
type input "1"
click at [444, 209] on input "1" at bounding box center [430, 212] width 35 height 7
click at [484, 205] on button "BOOK COURSE" at bounding box center [505, 211] width 68 height 15
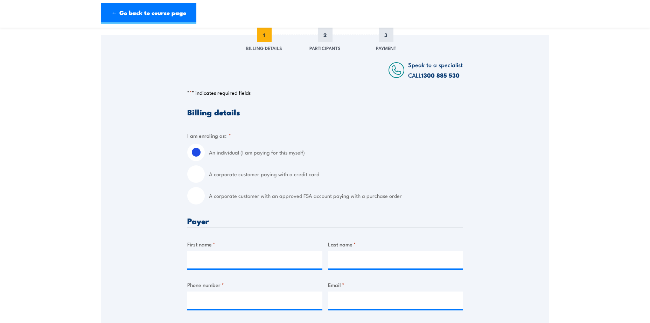
scroll to position [105, 0]
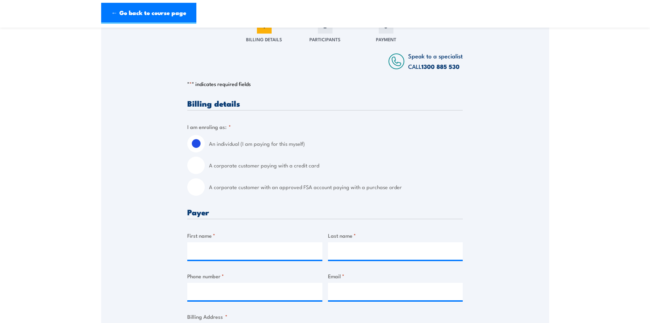
click at [199, 193] on input "A corporate customer with an approved FSA account paying with a purchase order" at bounding box center [195, 186] width 17 height 17
radio input "true"
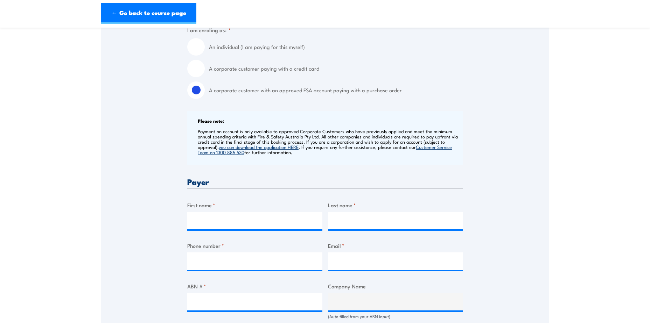
scroll to position [210, 0]
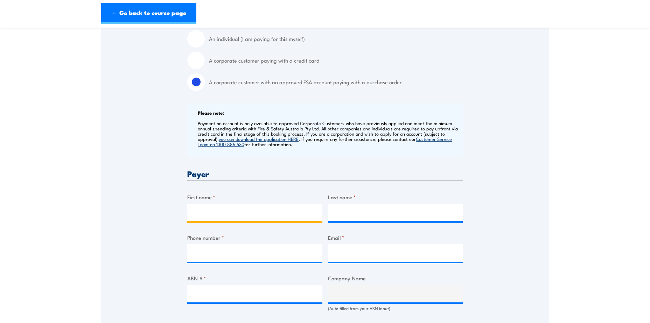
click at [220, 213] on input "First name *" at bounding box center [254, 212] width 135 height 17
type input "[PERSON_NAME]"
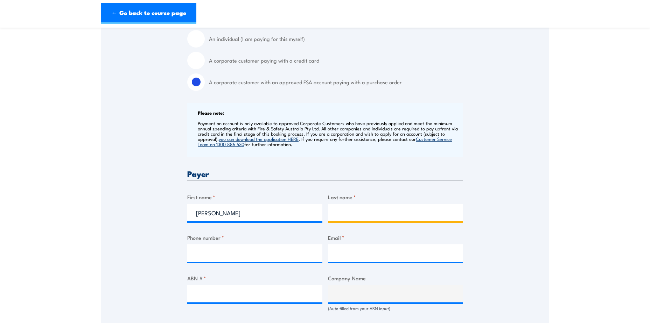
click at [370, 217] on input "Last name *" at bounding box center [395, 212] width 135 height 17
type input "[PERSON_NAME]"
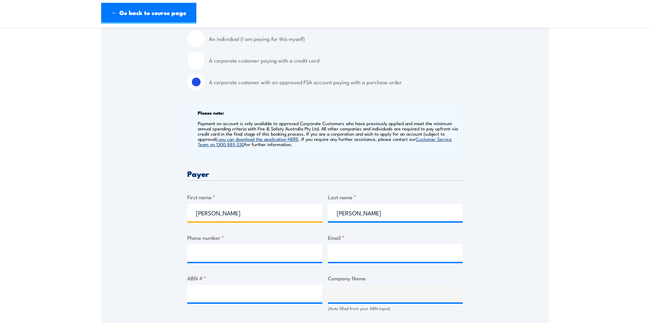
drag, startPoint x: 224, startPoint y: 213, endPoint x: 185, endPoint y: 218, distance: 39.1
click at [185, 218] on div "Speak to a specialist CALL [PHONE_NUMBER] CALL [PHONE_NUMBER] " * " indicates r…" at bounding box center [325, 317] width 448 height 793
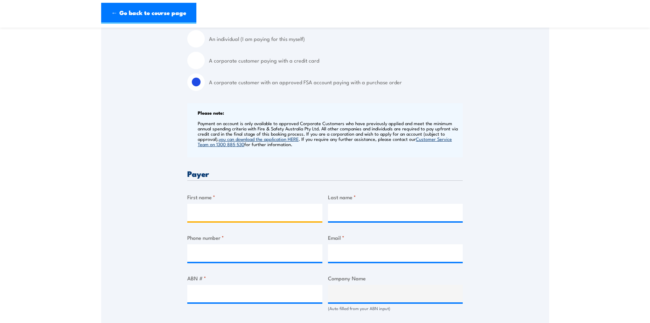
click at [200, 215] on input "First name *" at bounding box center [254, 212] width 135 height 17
type input "CJ"
type input "[PERSON_NAME]"
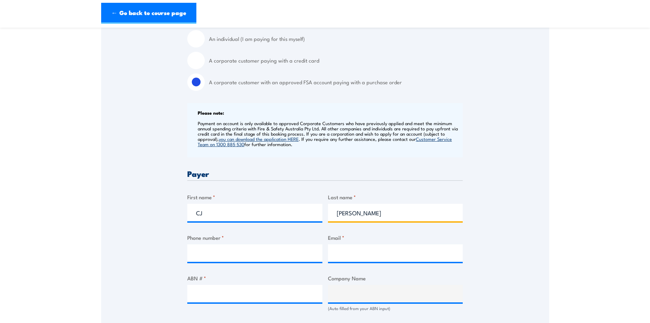
type input "0429496841"
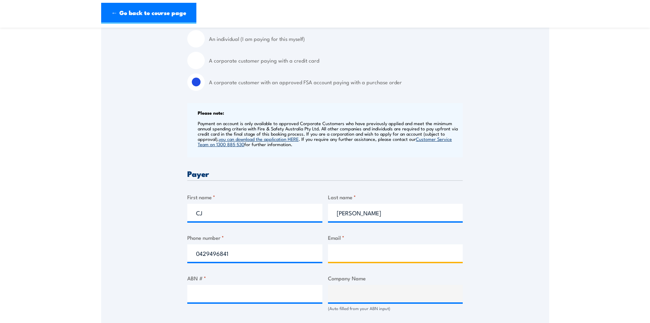
type input "[PERSON_NAME][EMAIL_ADDRESS][DOMAIN_NAME]"
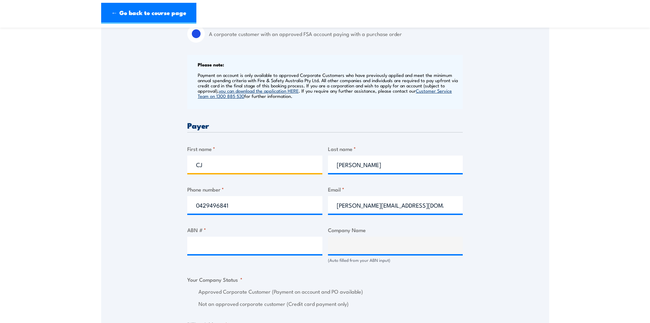
scroll to position [280, 0]
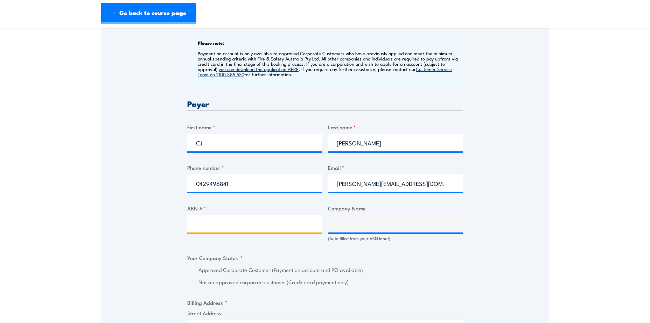
click at [255, 233] on input "ABN # *" at bounding box center [254, 223] width 135 height 17
paste input "65 007 970 452"
type input "65 007 970 452"
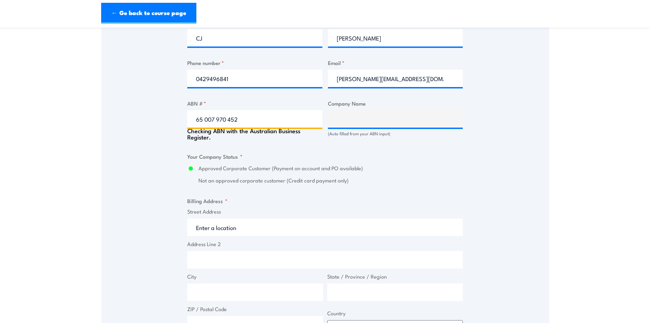
type input "LIEBHERR-AUSTRALIA PTY. LTD."
radio input "true"
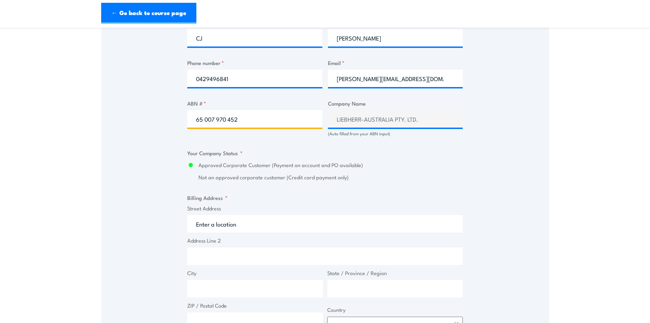
scroll to position [420, 0]
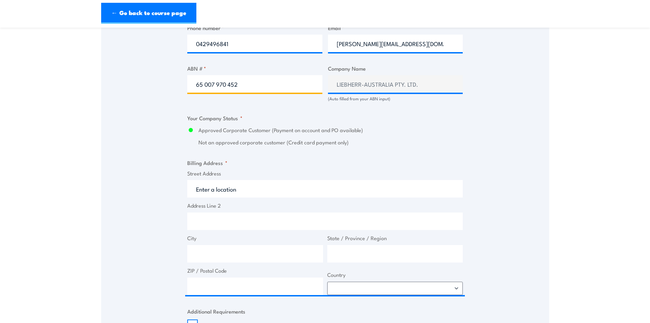
type input "65 007 970 452"
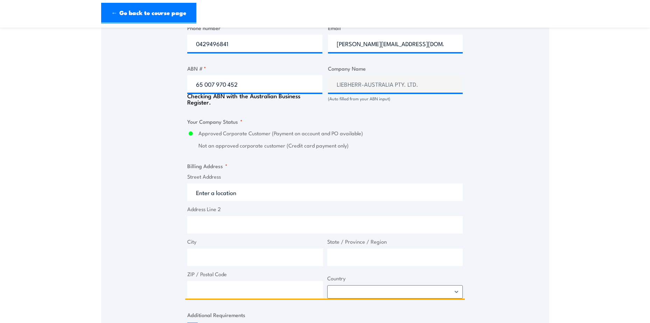
click at [229, 189] on input "Street Address" at bounding box center [324, 192] width 275 height 17
type input "Kesters Rd"
type input "Dr. [STREET_ADDRESS]"
type input "[GEOGRAPHIC_DATA]"
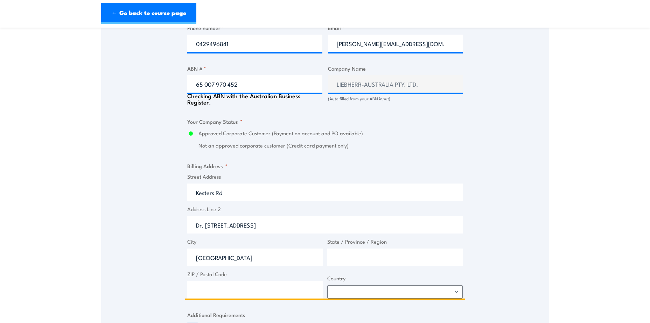
type input "5096"
select select "[GEOGRAPHIC_DATA]"
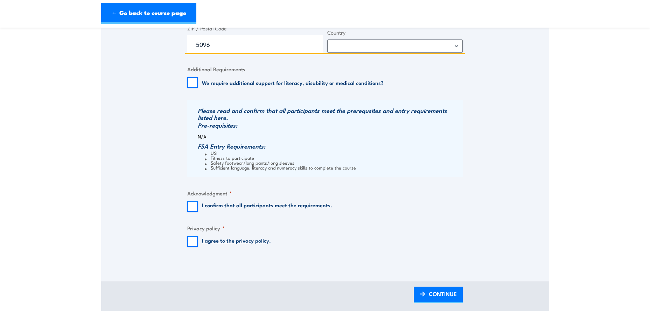
scroll to position [665, 0]
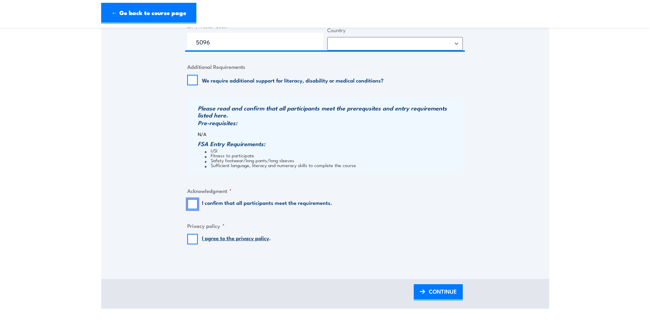
click at [189, 205] on input "I confirm that all participants meet the requirements." at bounding box center [192, 204] width 10 height 10
checkbox input "true"
click at [192, 245] on input "I agree to the privacy policy ." at bounding box center [192, 239] width 10 height 10
checkbox input "true"
click at [449, 300] on span "CONTINUE" at bounding box center [443, 291] width 28 height 19
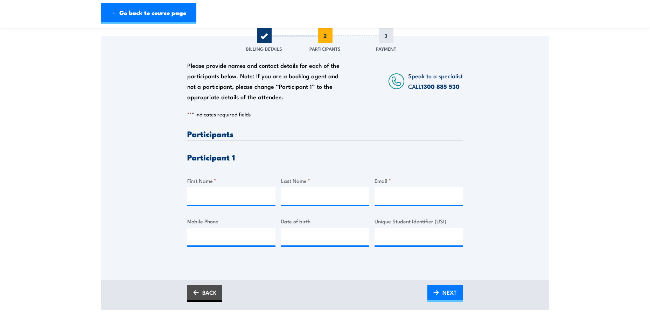
scroll to position [105, 0]
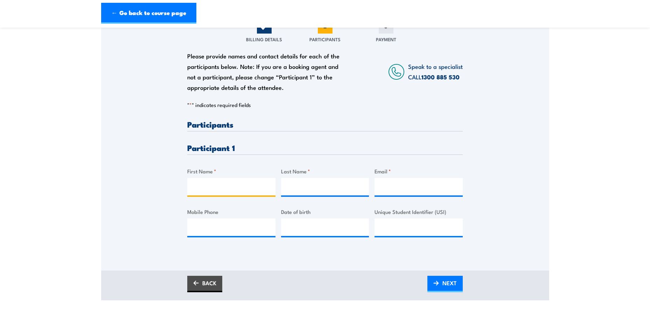
click at [243, 196] on input "First Name *" at bounding box center [231, 186] width 88 height 17
type input "[PERSON_NAME]"
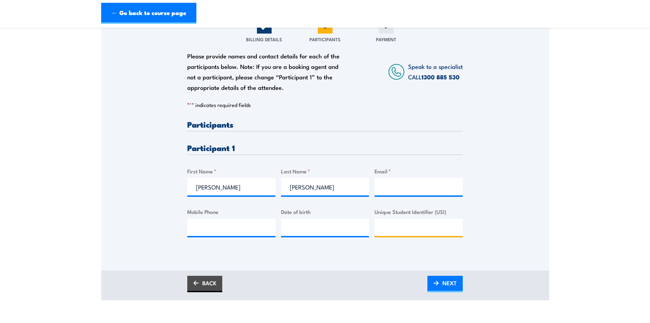
click at [428, 235] on input "Unique Student Identifier (USI)" at bounding box center [418, 227] width 88 height 17
paste input "7CGBLK6VDS"
type input "7CGBLK6VDS"
click at [424, 196] on input "Email *" at bounding box center [418, 186] width 88 height 17
paste input "[PERSON_NAME][EMAIL_ADDRESS][PERSON_NAME][DOMAIN_NAME]"
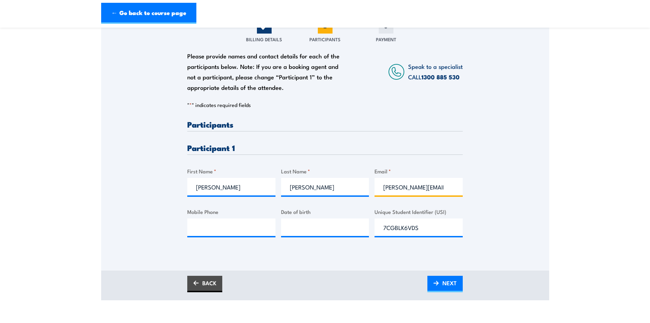
scroll to position [0, 18]
type input "[PERSON_NAME][EMAIL_ADDRESS][PERSON_NAME][DOMAIN_NAME]"
click at [244, 236] on input "Mobile Phone" at bounding box center [231, 227] width 88 height 17
paste input "0473 838 408"
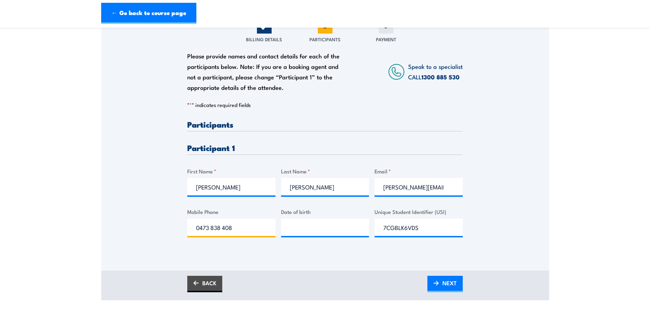
type input "0473 838 408"
click at [313, 233] on input "__/__/____" at bounding box center [325, 227] width 88 height 17
type input "[DATE]"
click at [437, 286] on img at bounding box center [436, 283] width 6 height 5
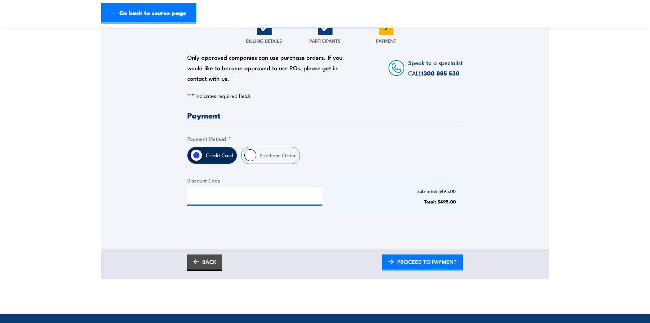
scroll to position [105, 0]
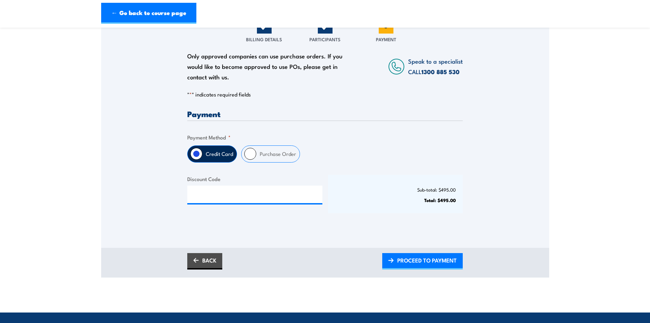
click at [250, 158] on input "Purchase Order" at bounding box center [250, 154] width 12 height 12
radio input "true"
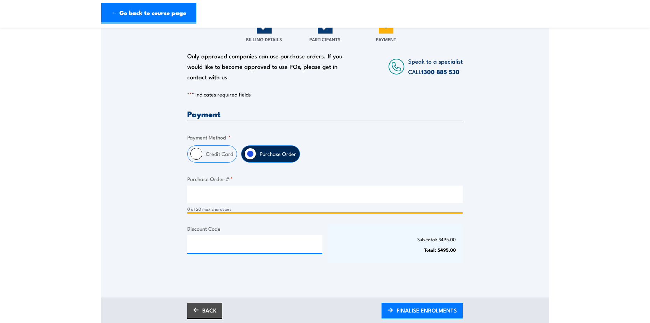
click at [245, 198] on input "Purchase Order # *" at bounding box center [324, 194] width 275 height 17
type input "TBC"
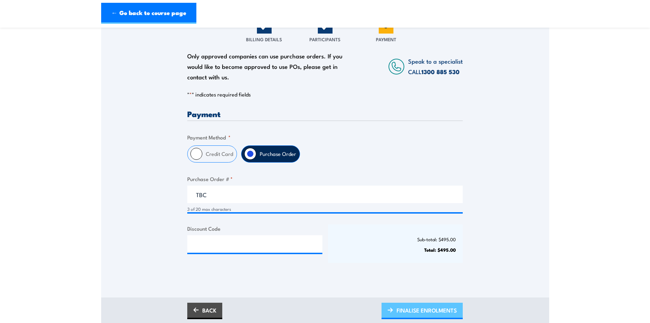
click at [409, 318] on span "FINALISE ENROLMENTS" at bounding box center [426, 310] width 60 height 19
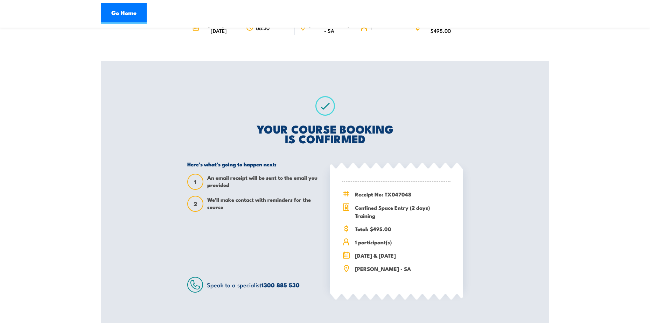
scroll to position [105, 0]
